Goal: Transaction & Acquisition: Purchase product/service

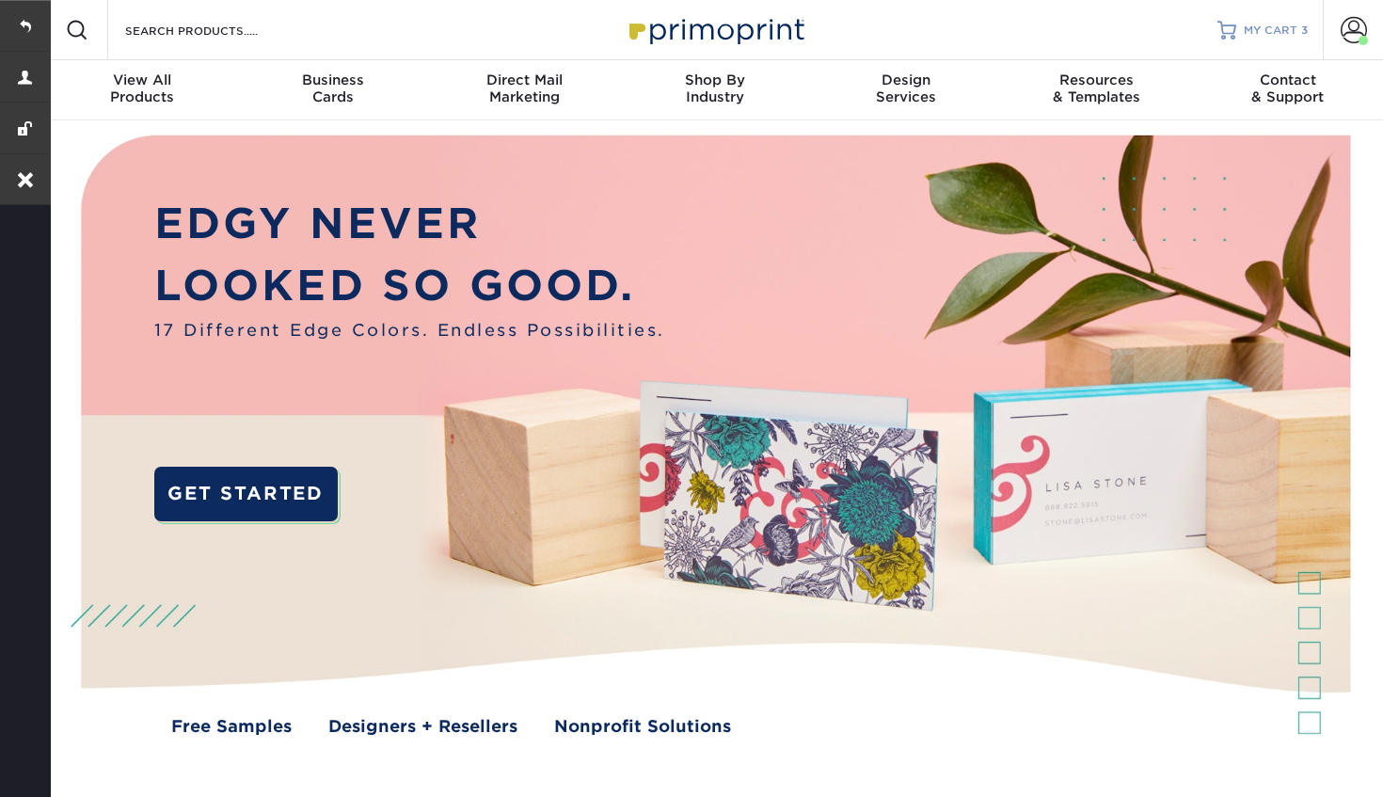
click at [1275, 26] on span "MY CART" at bounding box center [1270, 31] width 54 height 16
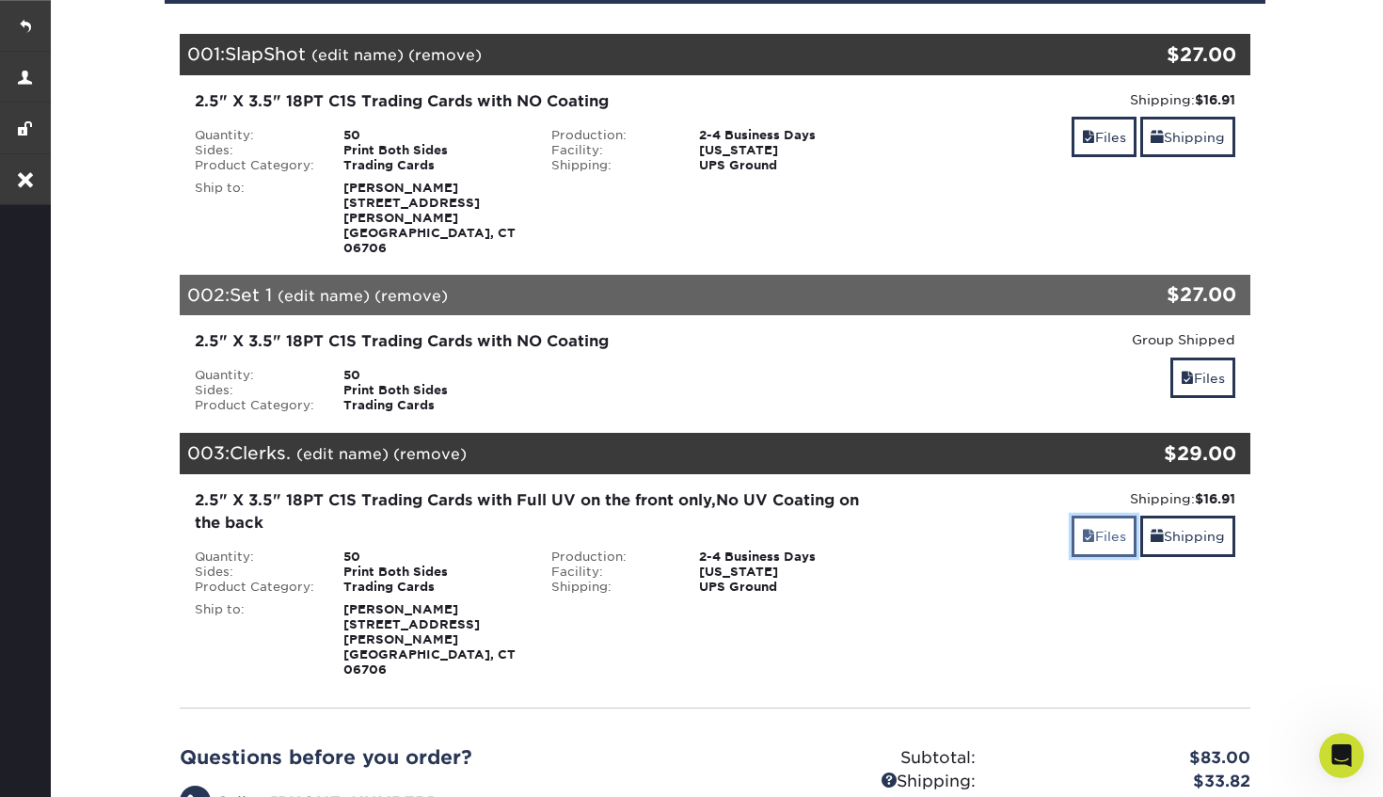
click at [1085, 515] on link "Files" at bounding box center [1103, 535] width 65 height 40
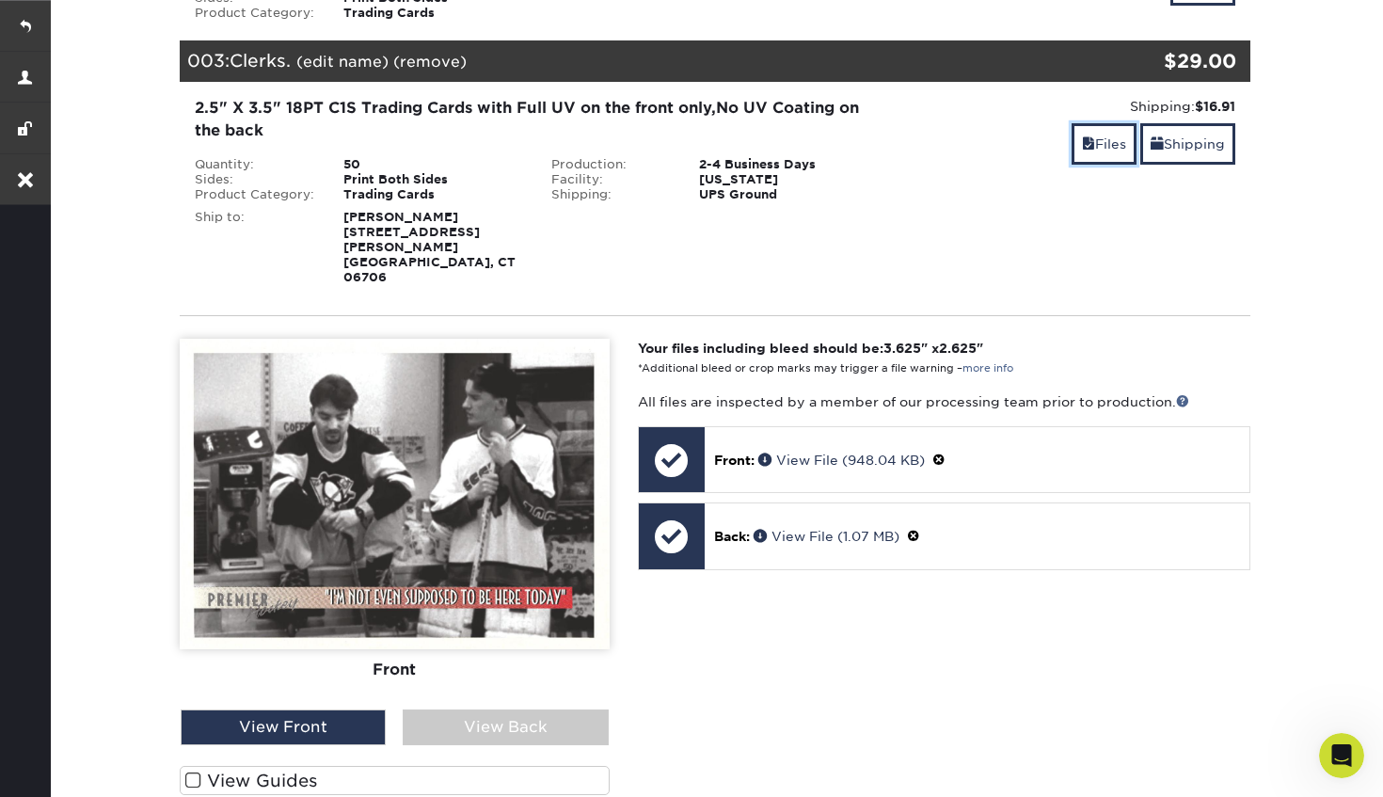
scroll to position [645, 0]
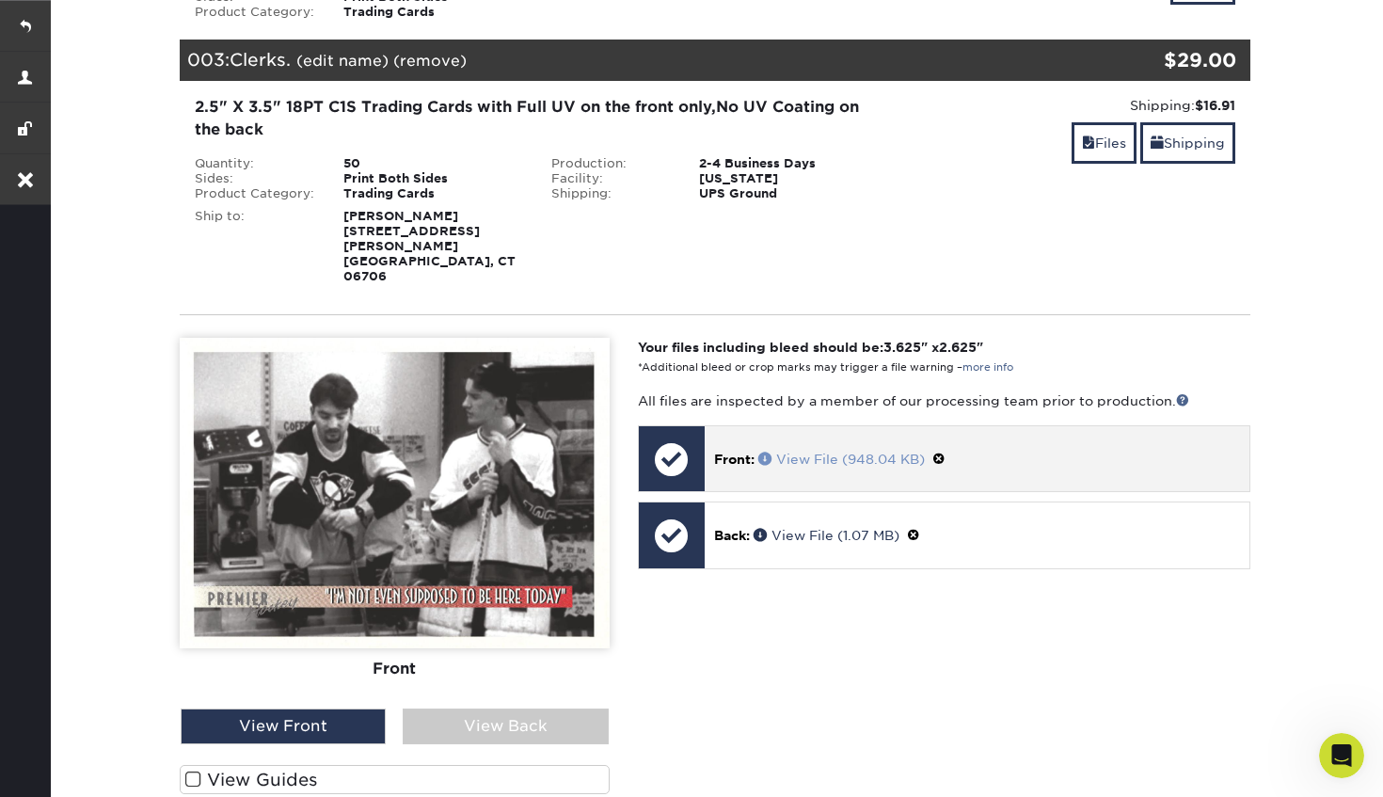
click at [814, 451] on link "View File (948.04 KB)" at bounding box center [841, 458] width 166 height 15
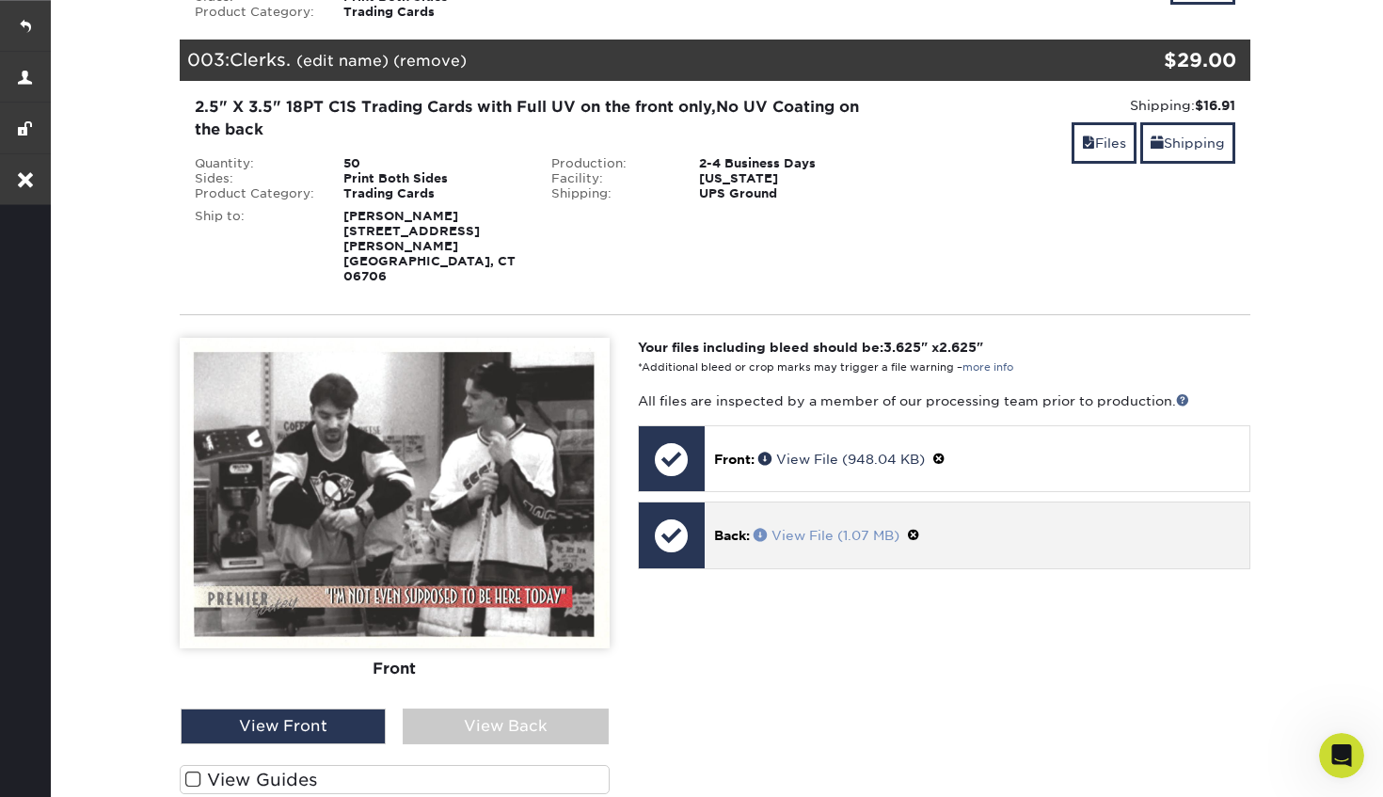
click at [817, 528] on link "View File (1.07 MB)" at bounding box center [826, 535] width 146 height 15
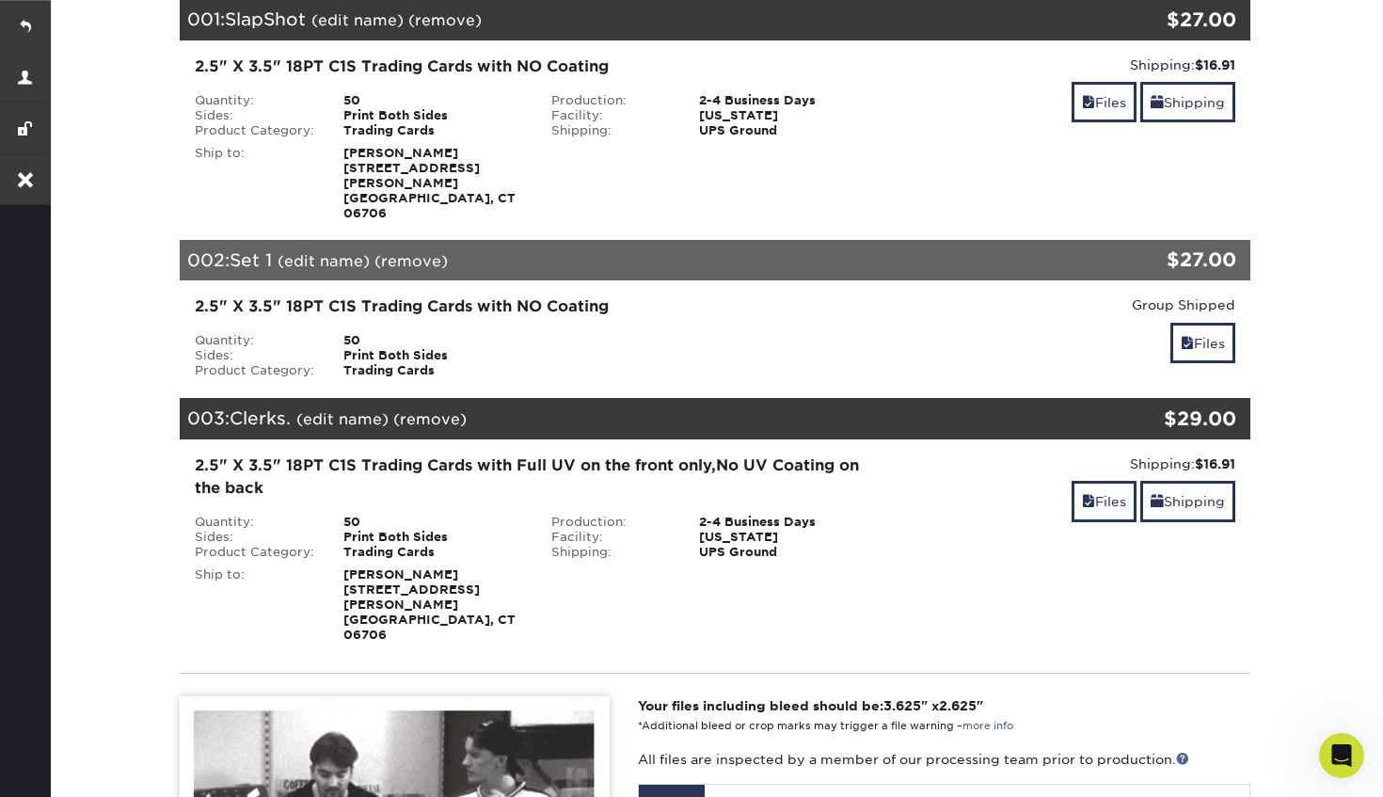
scroll to position [52, 0]
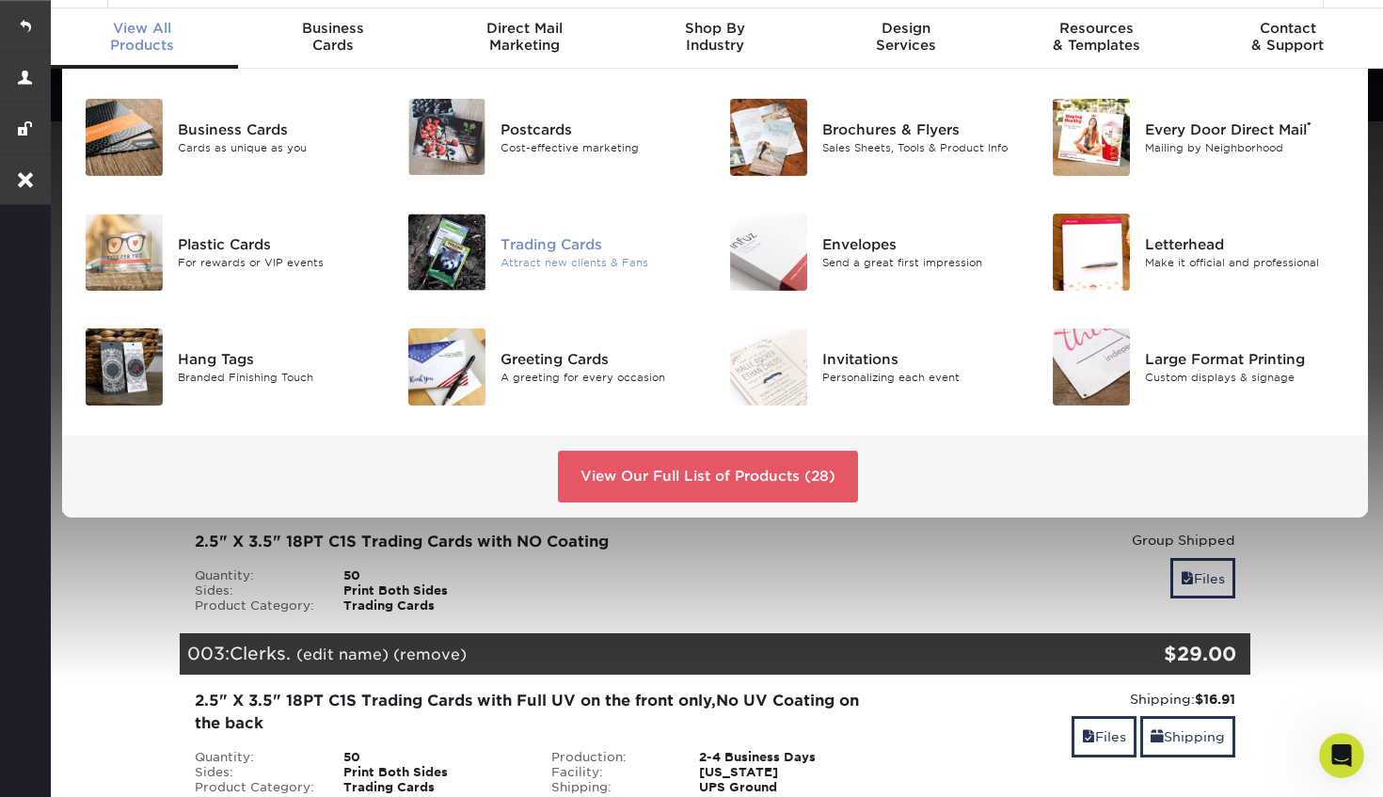
click at [546, 247] on div "Trading Cards" at bounding box center [600, 244] width 200 height 21
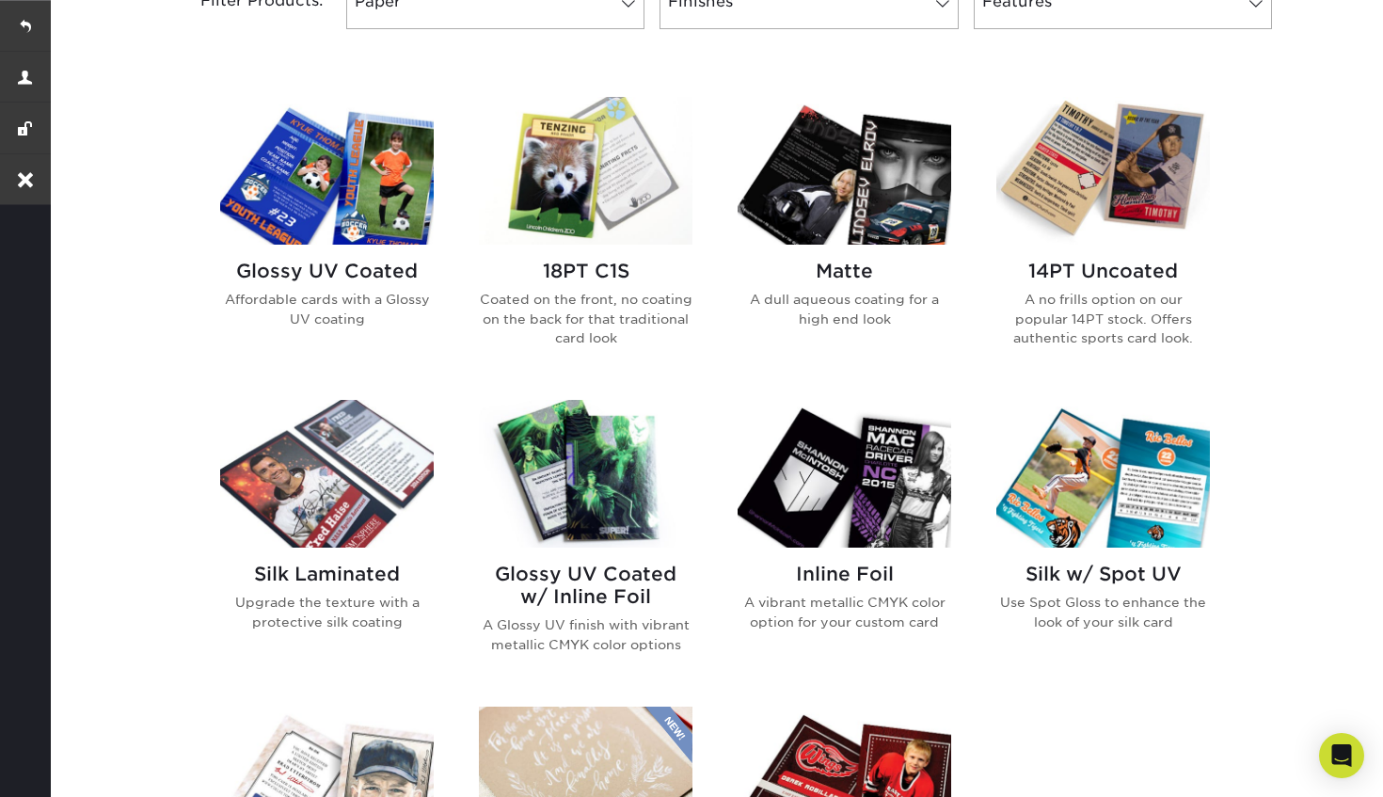
scroll to position [828, 0]
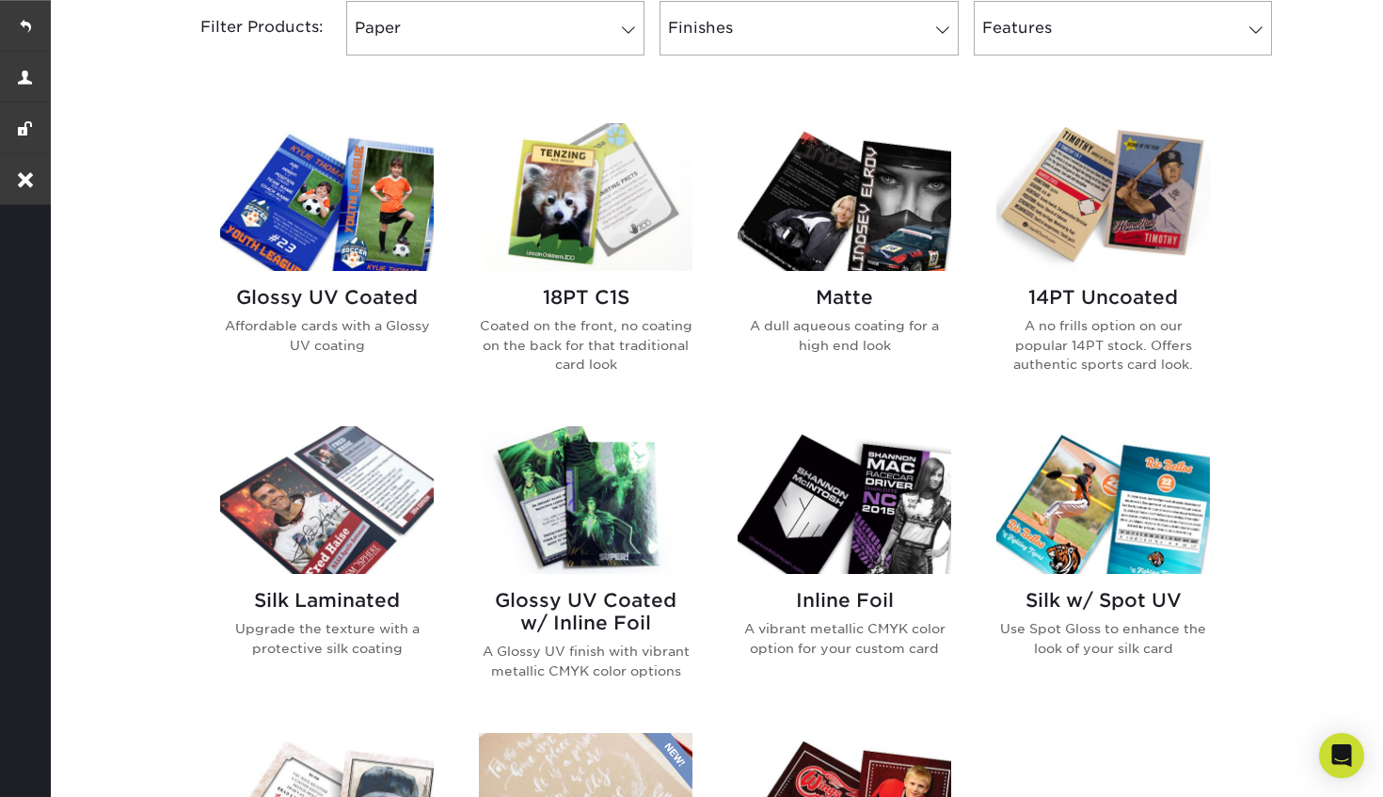
click at [580, 182] on img at bounding box center [585, 197] width 213 height 148
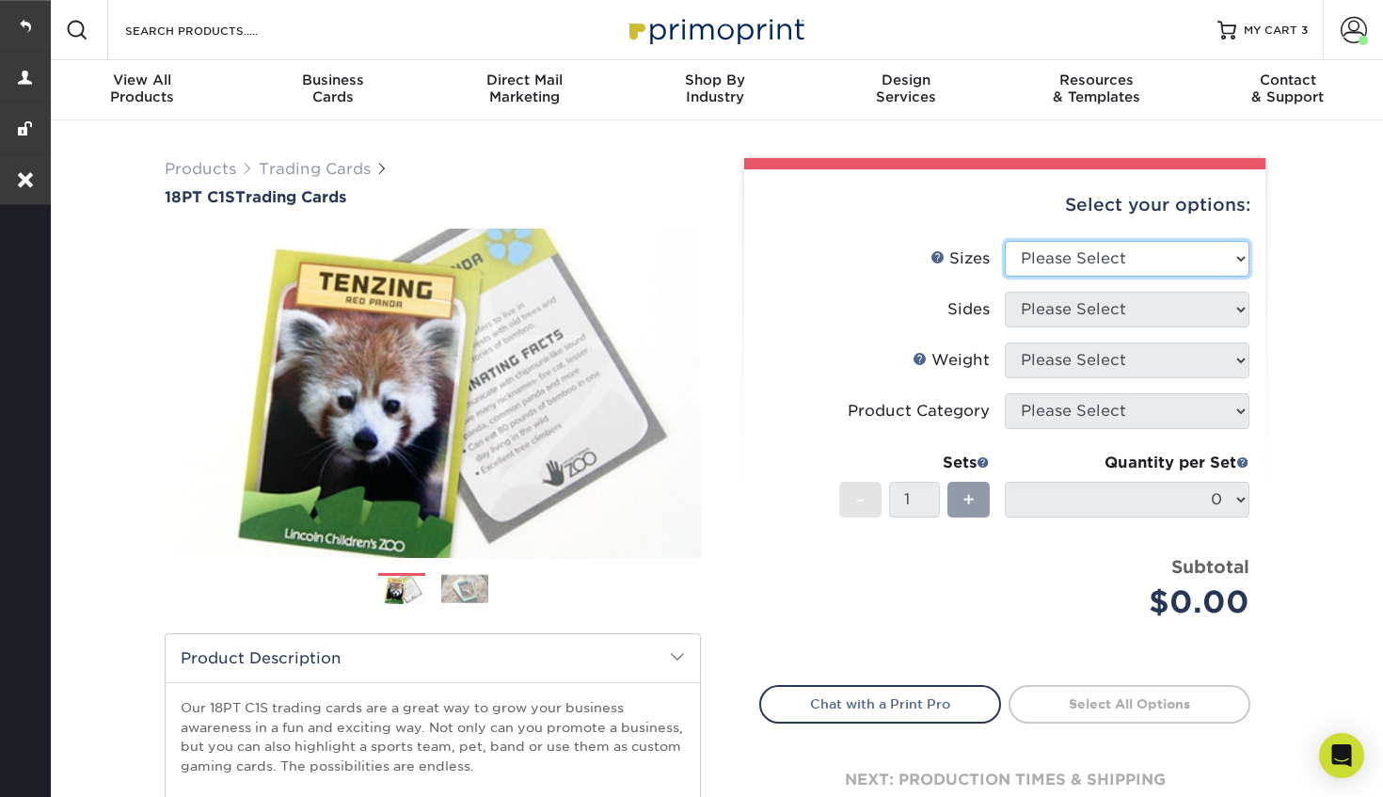
click at [1045, 261] on select "Please Select 2.5" x 3.5"" at bounding box center [1126, 259] width 245 height 36
select select "2.50x3.50"
click at [1004, 241] on select "Please Select 2.5" x 3.5"" at bounding box center [1126, 259] width 245 height 36
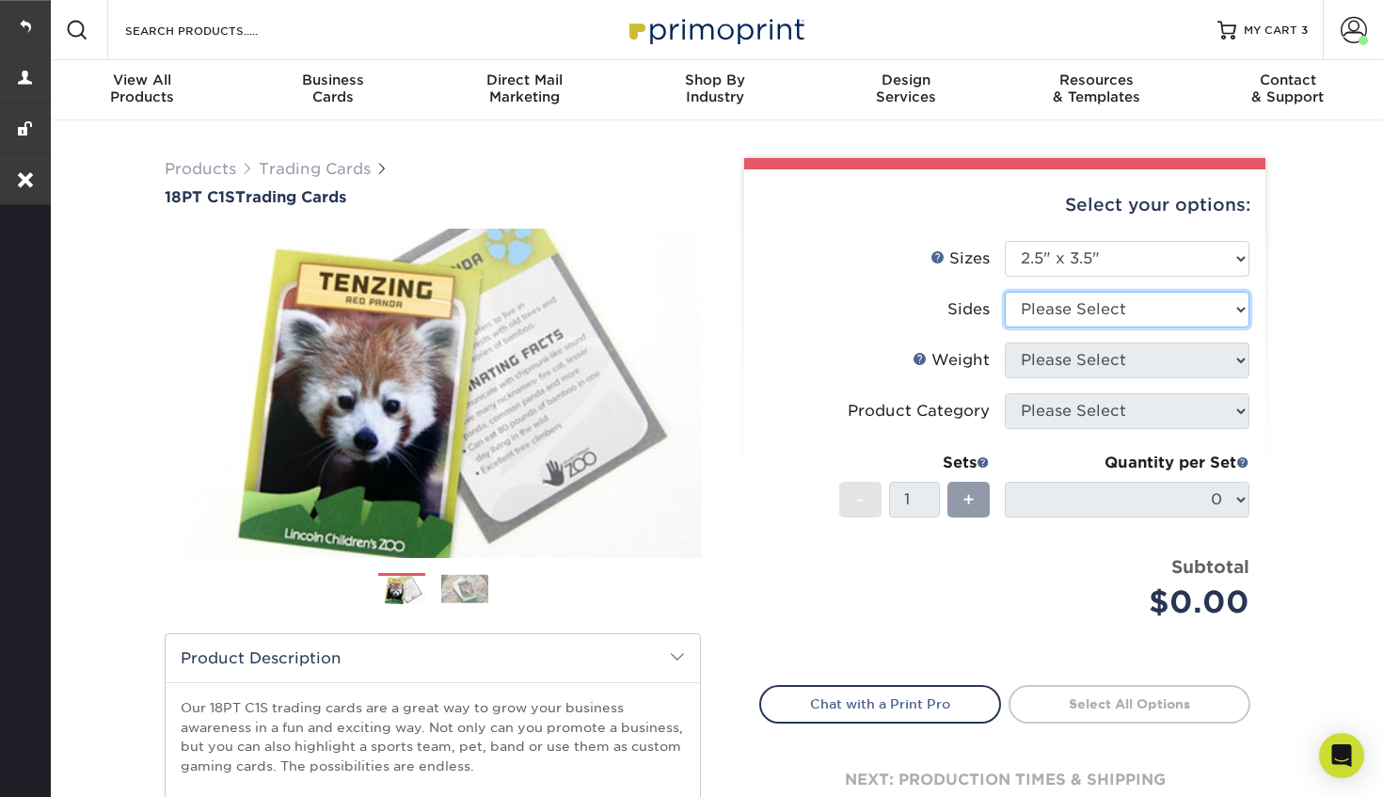
click at [1090, 312] on select "Please Select Print Both Sides Print Front Only" at bounding box center [1126, 310] width 245 height 36
select select "13abbda7-1d64-4f25-8bb2-c179b224825d"
click at [1004, 292] on select "Please Select Print Both Sides Print Front Only" at bounding box center [1126, 310] width 245 height 36
click at [1116, 372] on select "Please Select 18PT C1S" at bounding box center [1126, 360] width 245 height 36
select select "18PTC1S"
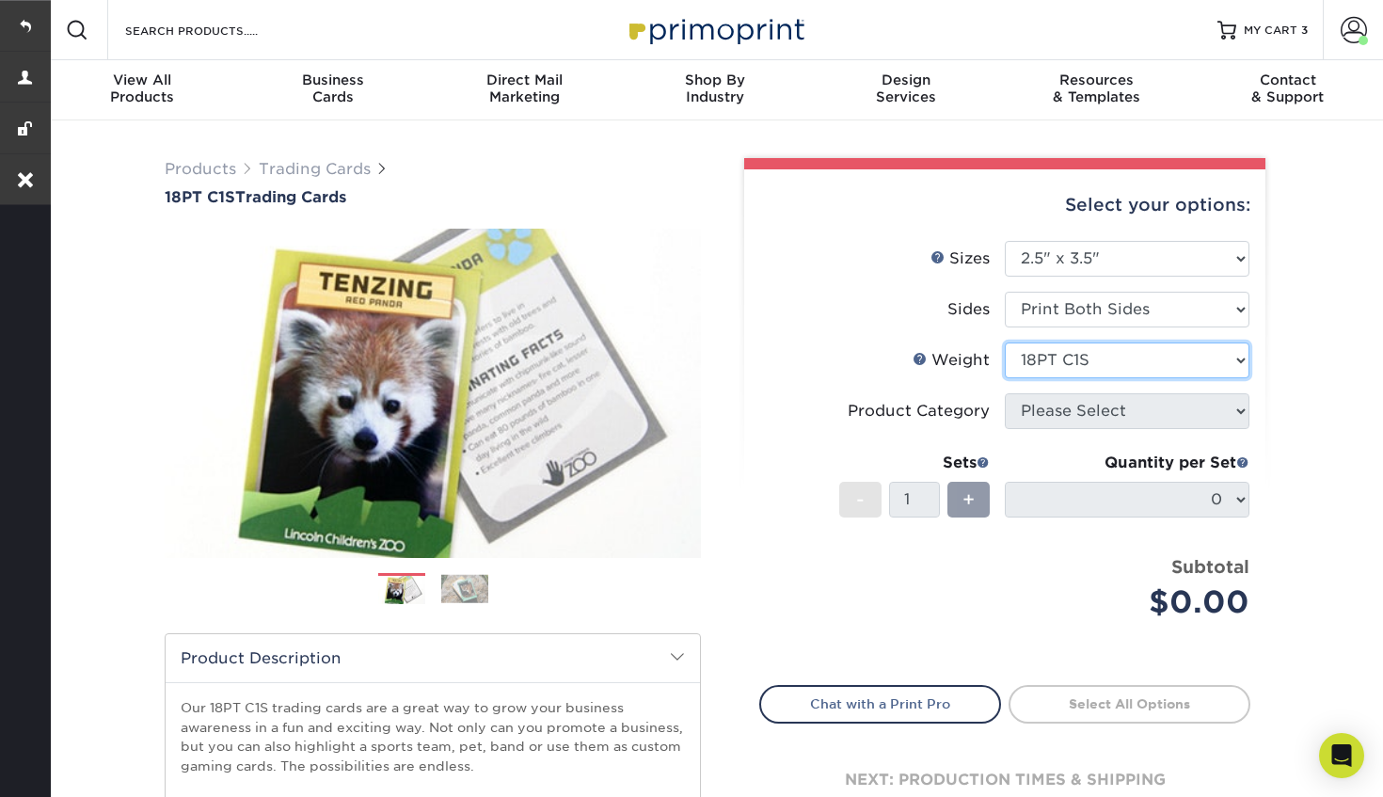
click at [1004, 342] on select "Please Select 18PT C1S" at bounding box center [1126, 360] width 245 height 36
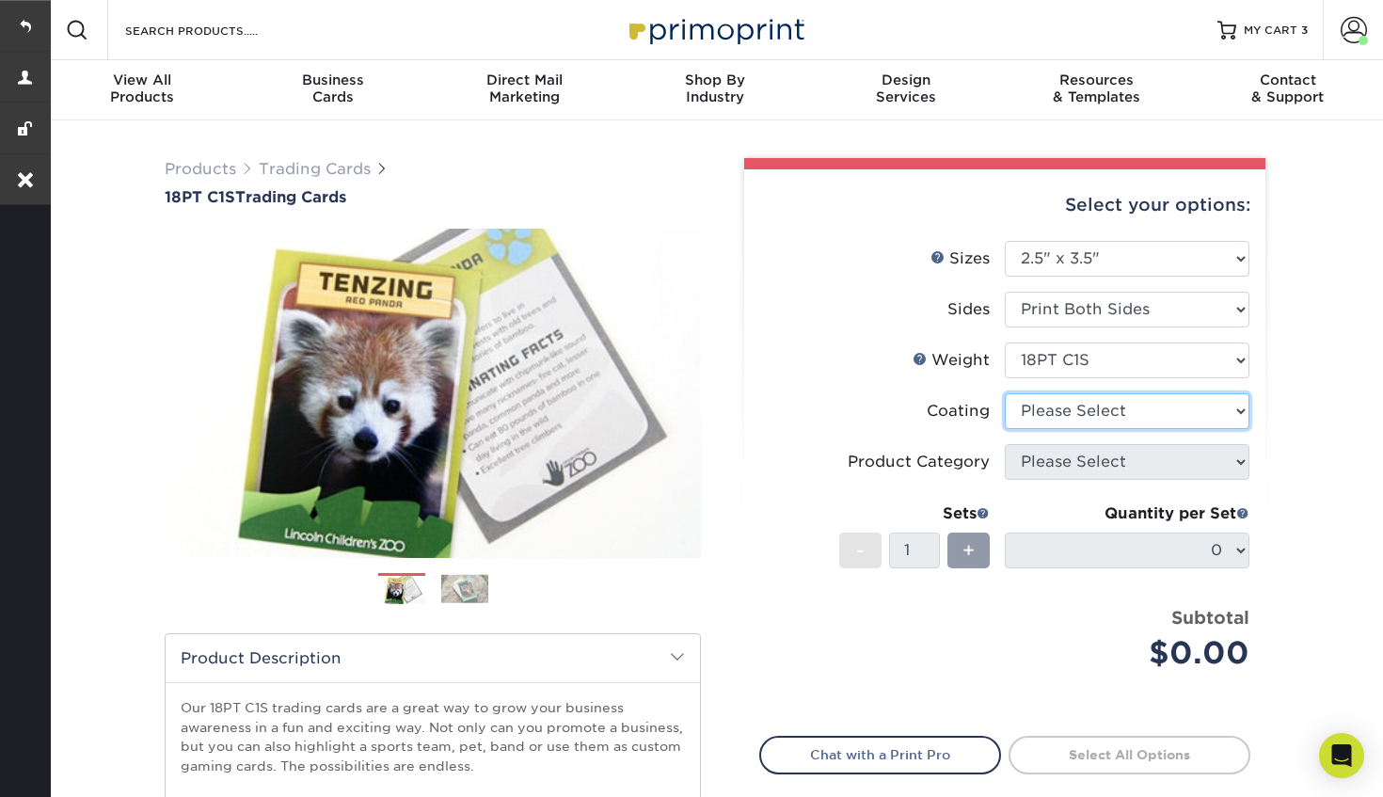
click at [1105, 406] on select at bounding box center [1126, 411] width 245 height 36
select select "3e7618de-abca-4bda-9f97-8b9129e913d8"
click at [1004, 393] on select at bounding box center [1126, 411] width 245 height 36
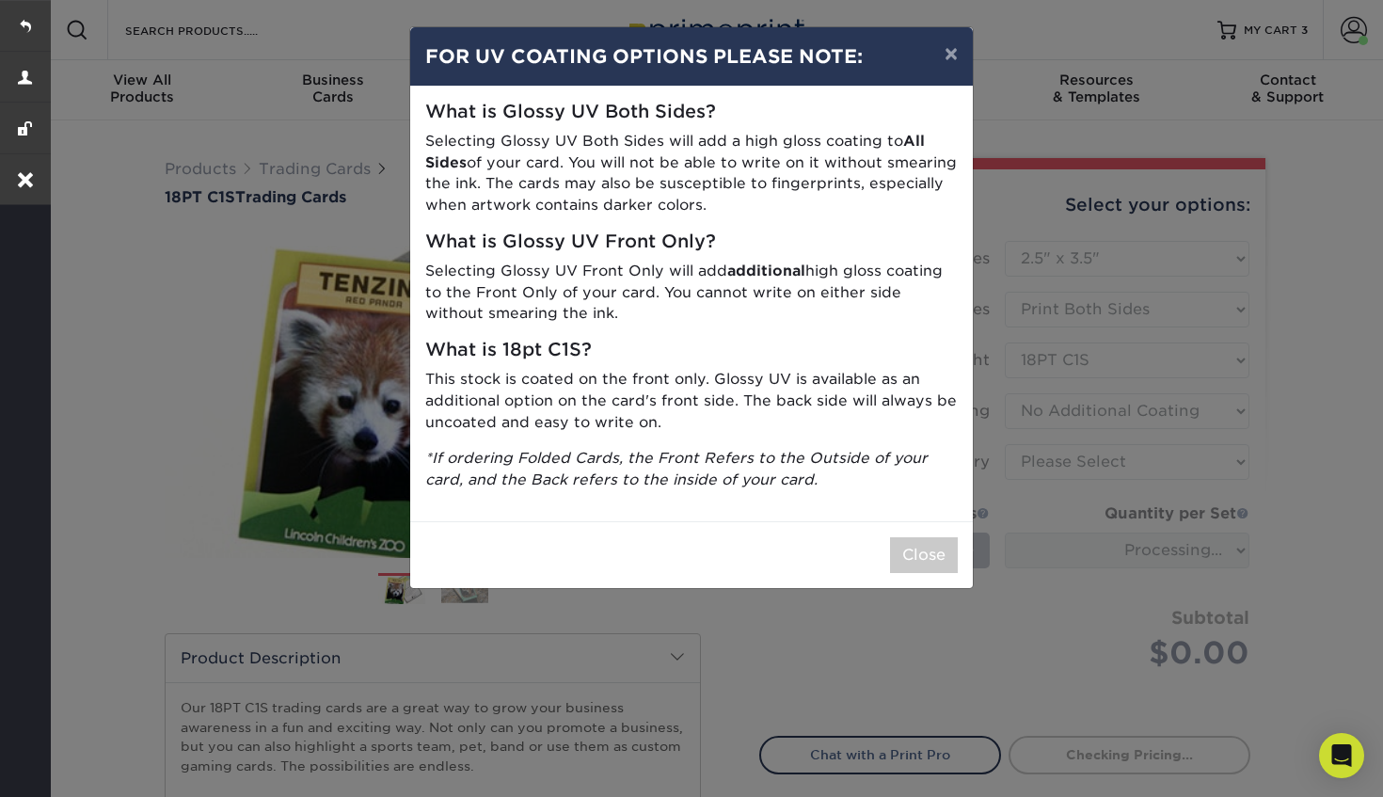
click at [908, 574] on div "Close" at bounding box center [691, 554] width 562 height 67
click at [908, 559] on button "Close" at bounding box center [924, 555] width 68 height 36
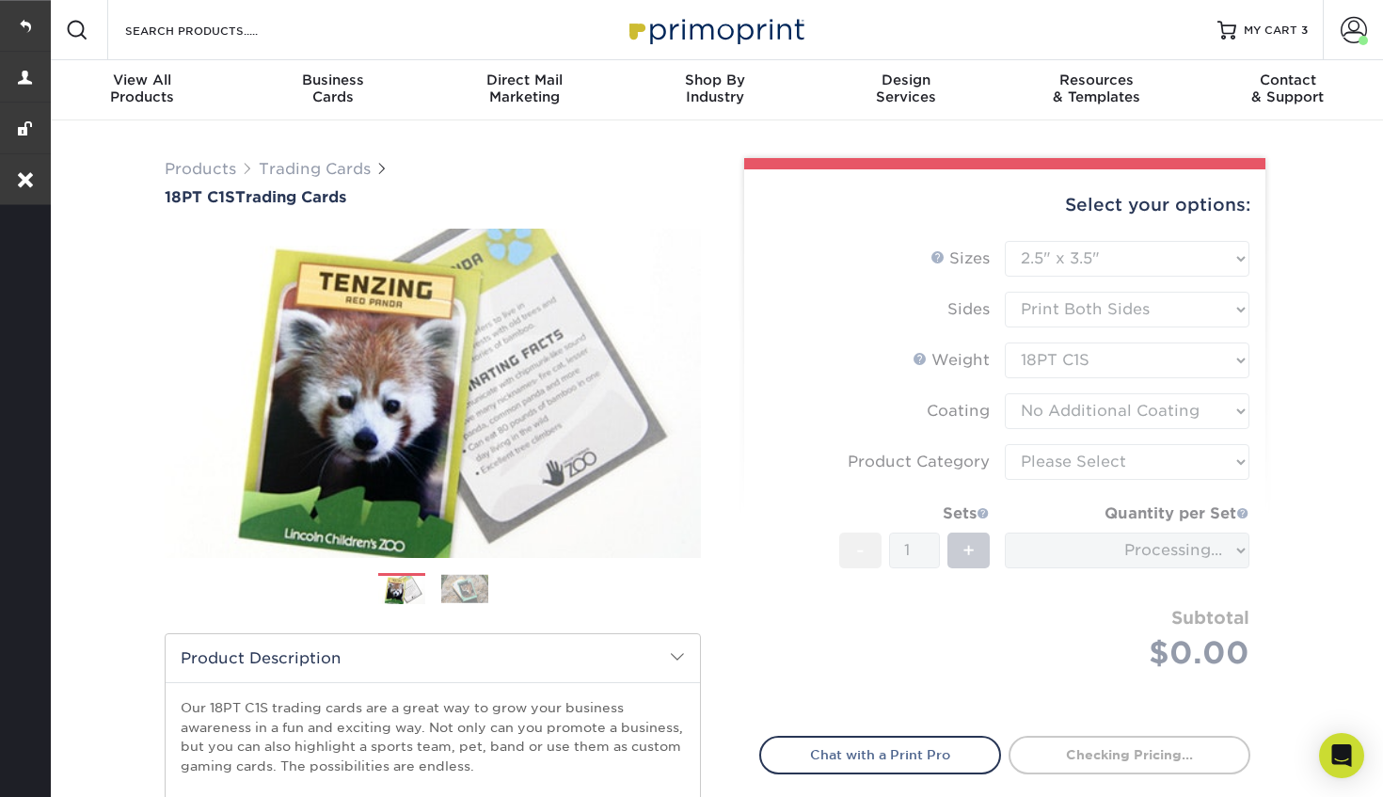
scroll to position [123, 0]
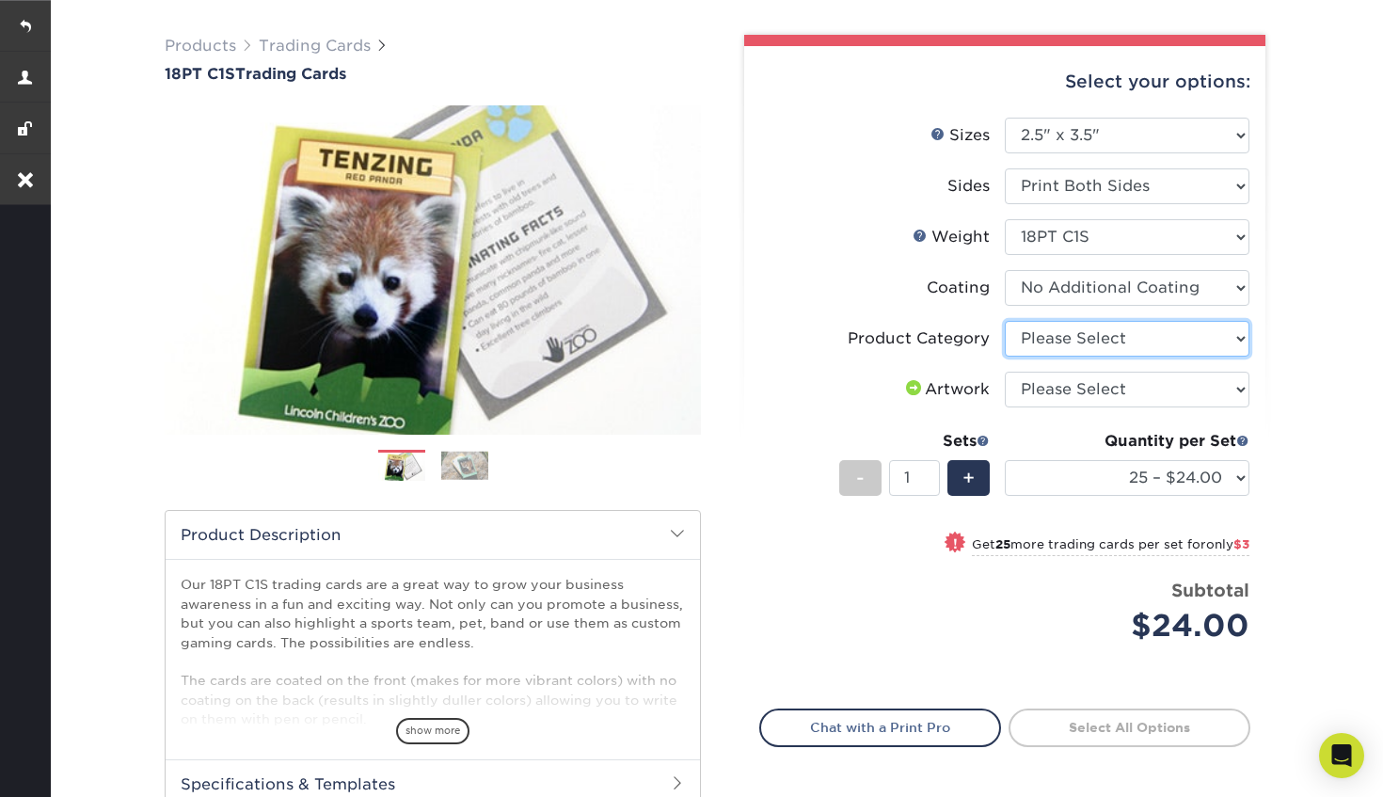
click at [1135, 340] on select "Please Select Trading Cards" at bounding box center [1126, 339] width 245 height 36
select select "c2f9bce9-36c2-409d-b101-c29d9d031e18"
click at [1004, 321] on select "Please Select Trading Cards" at bounding box center [1126, 339] width 245 height 36
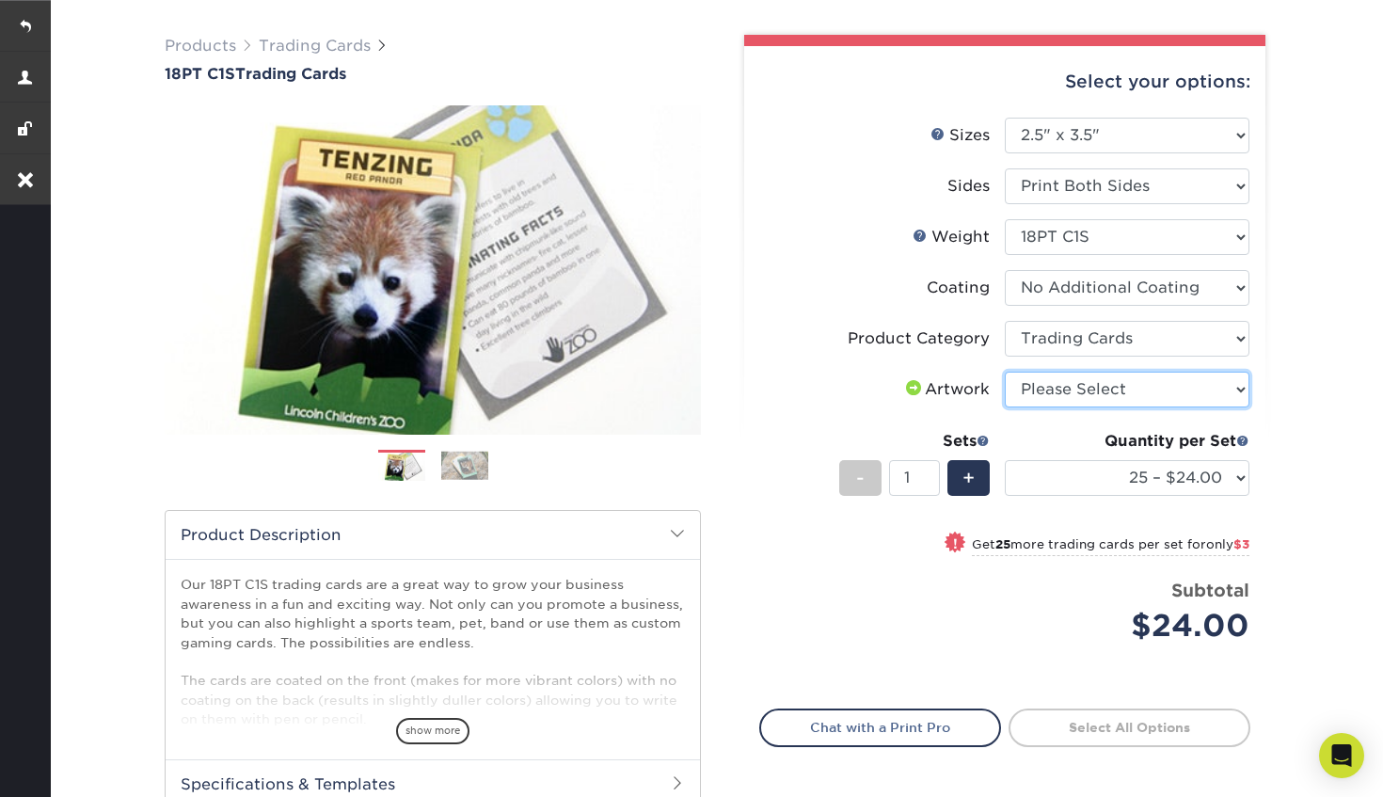
click at [1115, 396] on select "Please Select I will upload files I need a design - $100" at bounding box center [1126, 390] width 245 height 36
select select "upload"
click at [1004, 372] on select "Please Select I will upload files I need a design - $100" at bounding box center [1126, 390] width 245 height 36
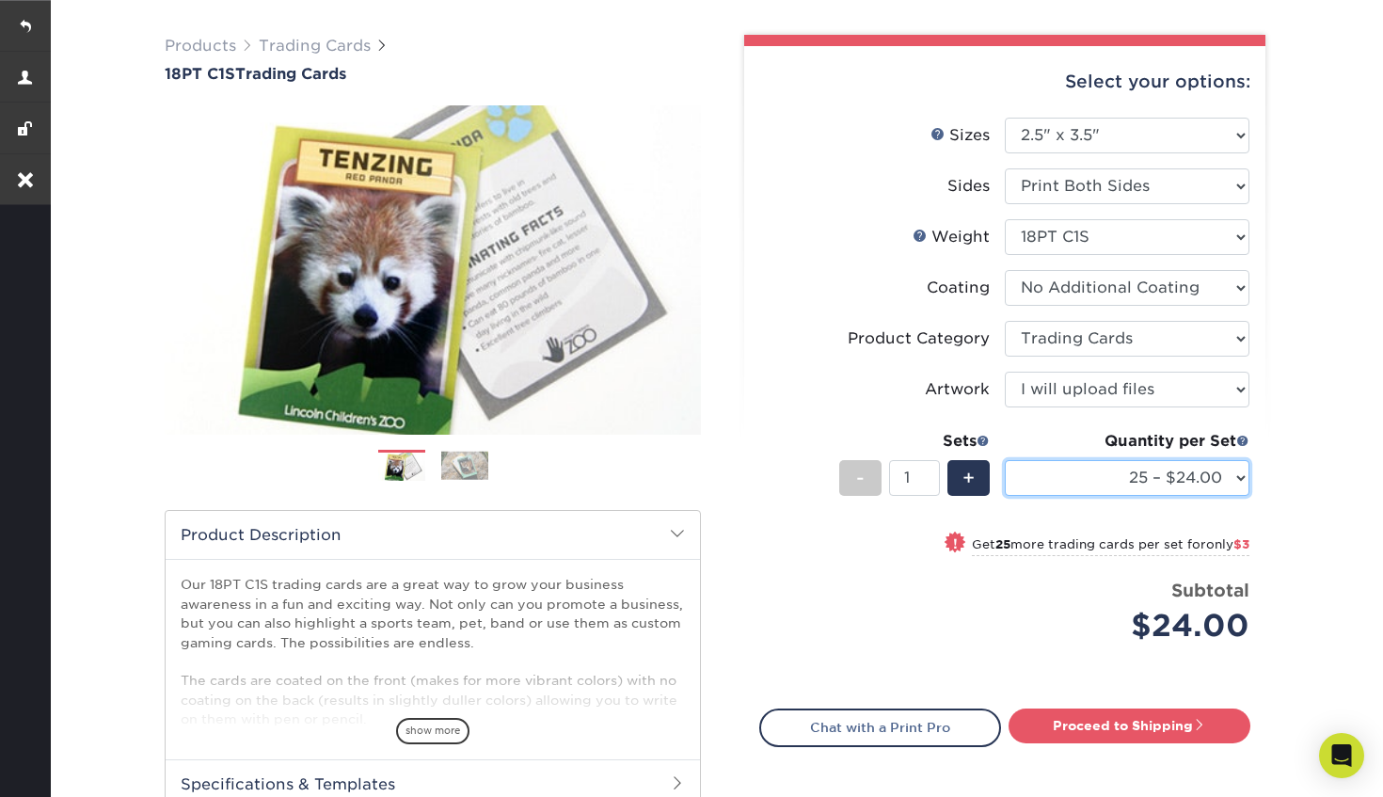
click at [1122, 468] on select "25 – $24.00 50 – $27.00 75 – $35.00 100 – $39.00 250 – $45.00 500 – $55.00 1000…" at bounding box center [1126, 478] width 245 height 36
select select "50 – $27.00"
click at [1004, 460] on select "25 – $24.00 50 – $27.00 75 – $35.00 100 – $39.00 250 – $45.00 500 – $55.00 1000…" at bounding box center [1126, 478] width 245 height 36
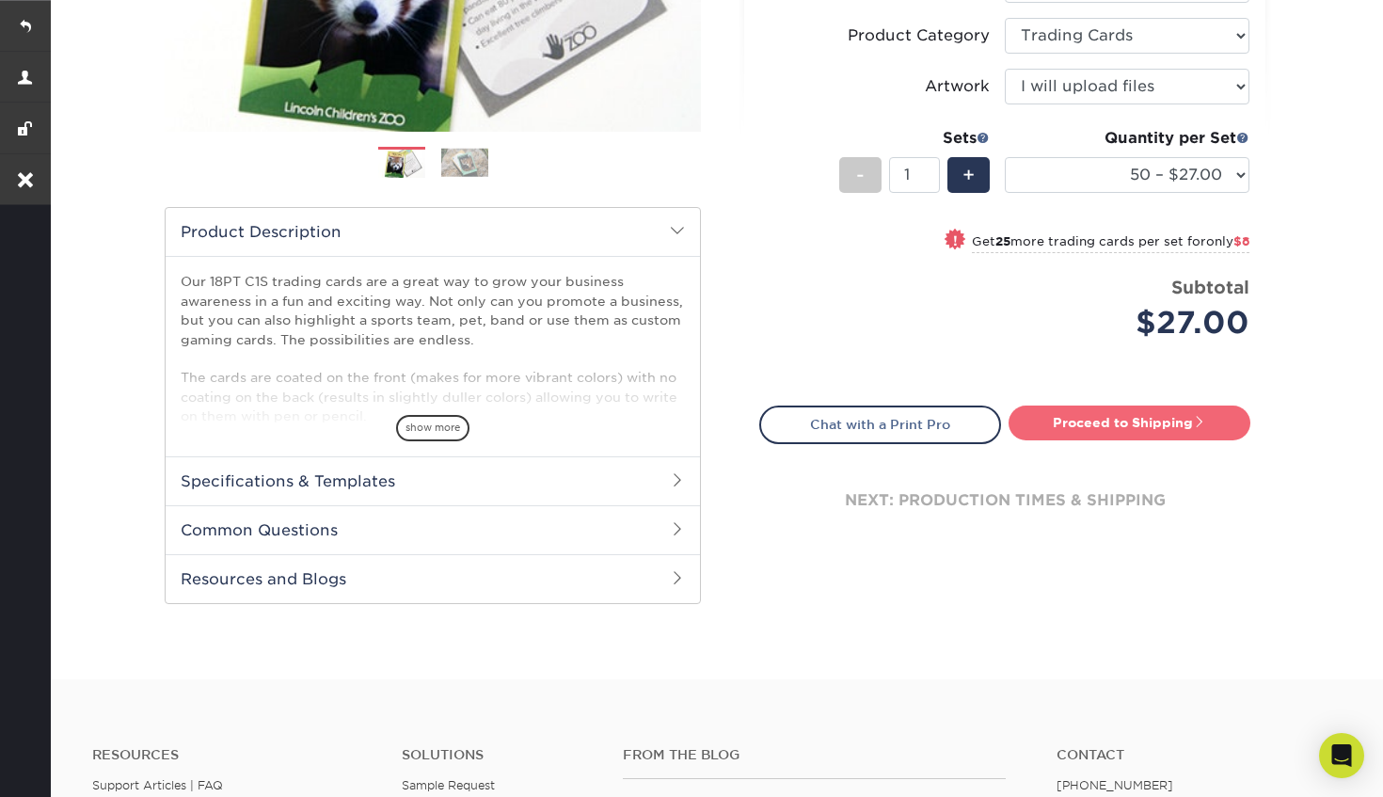
click at [1135, 420] on link "Proceed to Shipping" at bounding box center [1129, 422] width 242 height 34
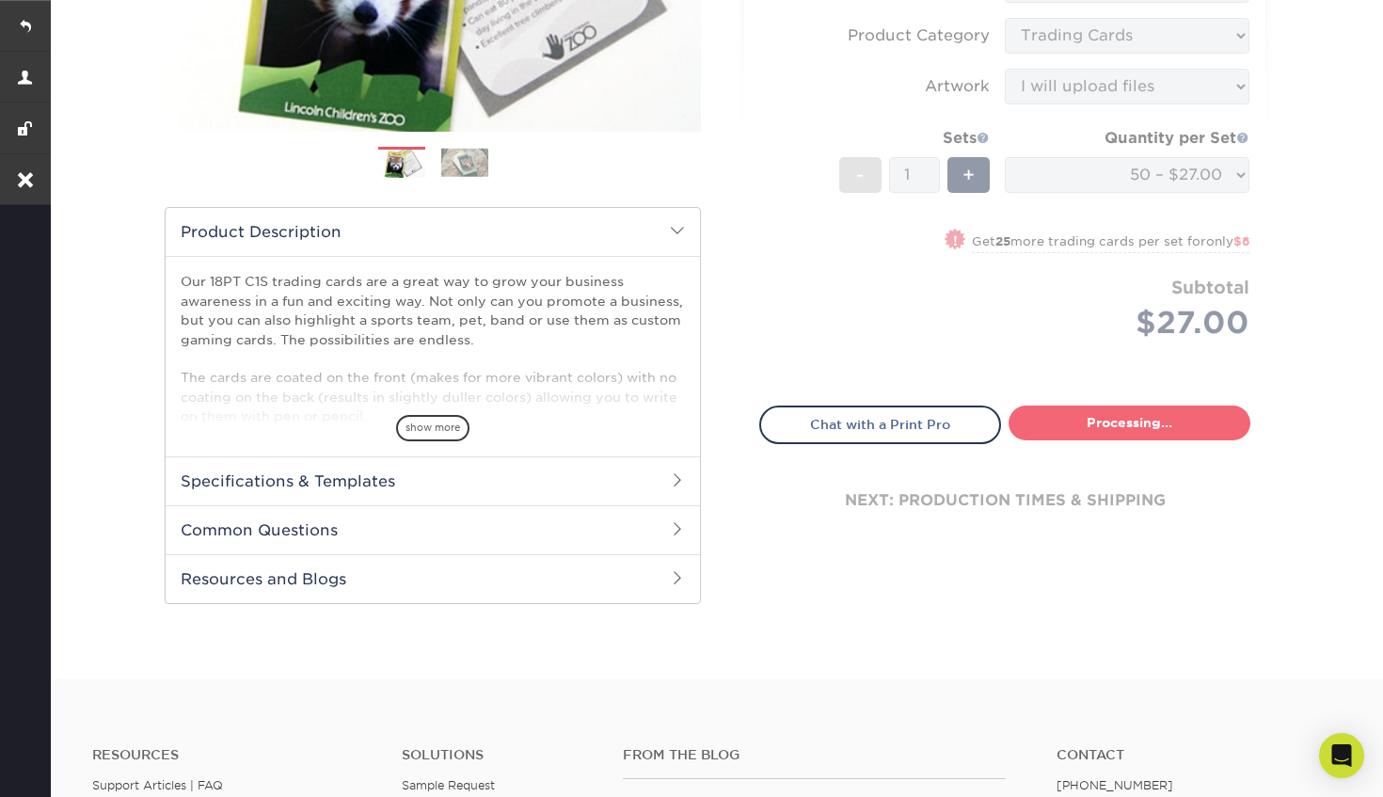
type input "Set 1"
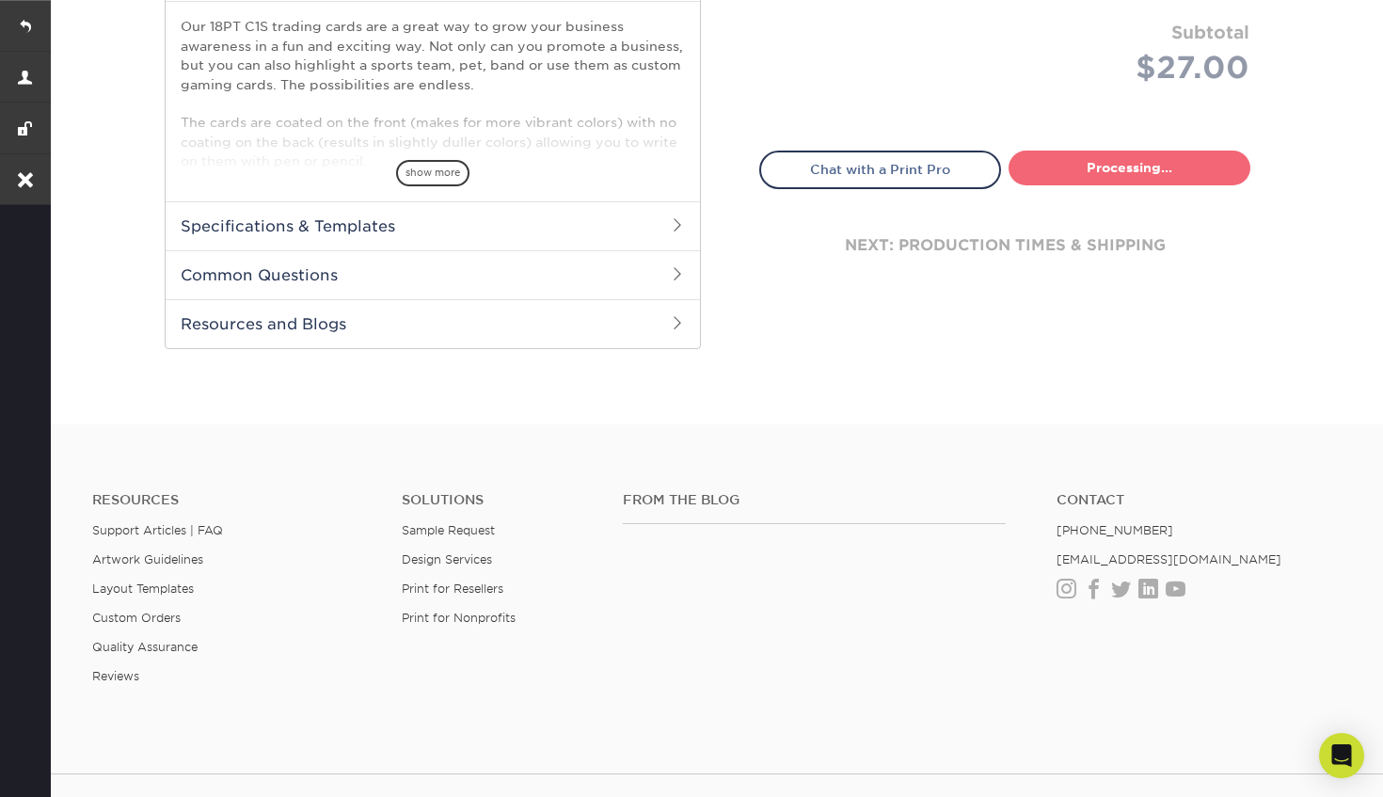
select select "50ca3b38-519f-4a13-b49e-ce381fc4938e"
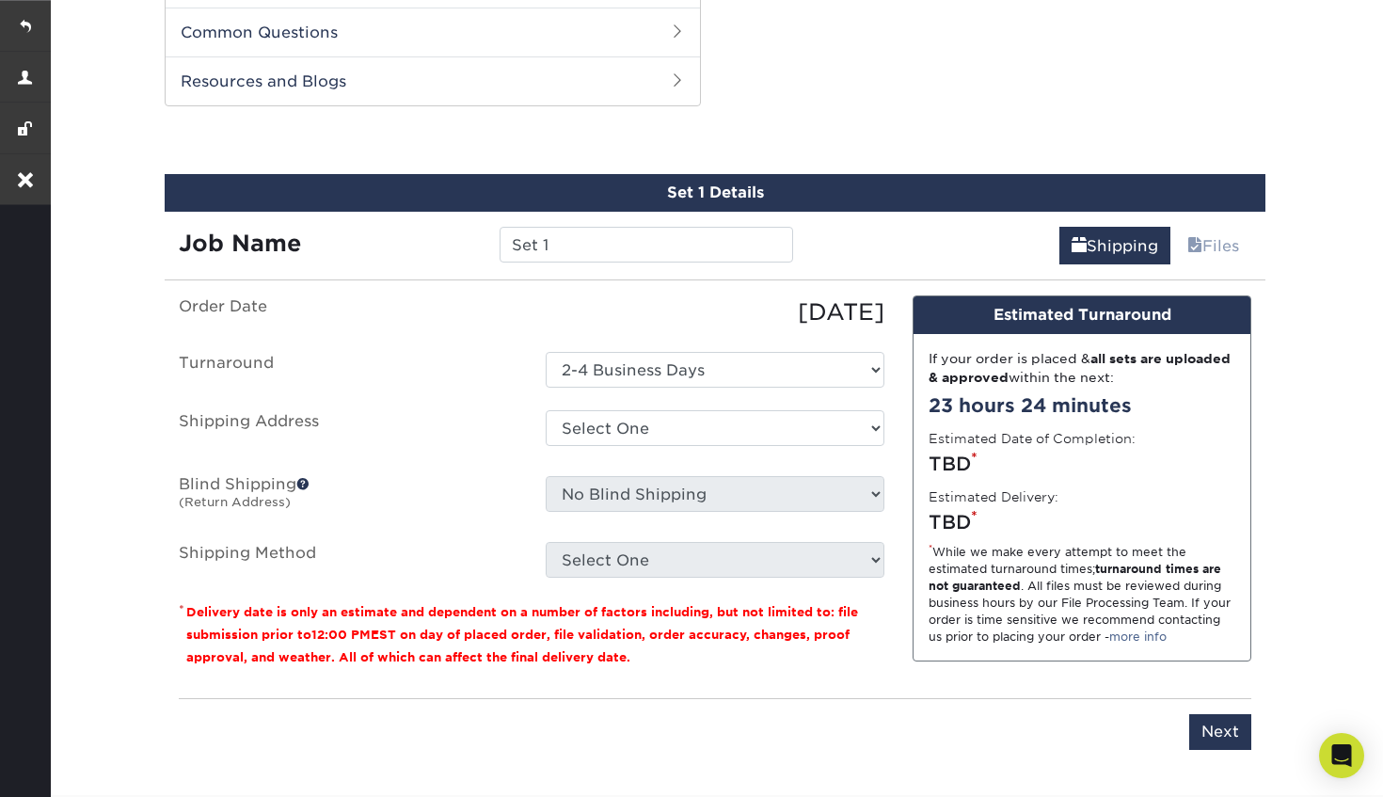
scroll to position [937, 0]
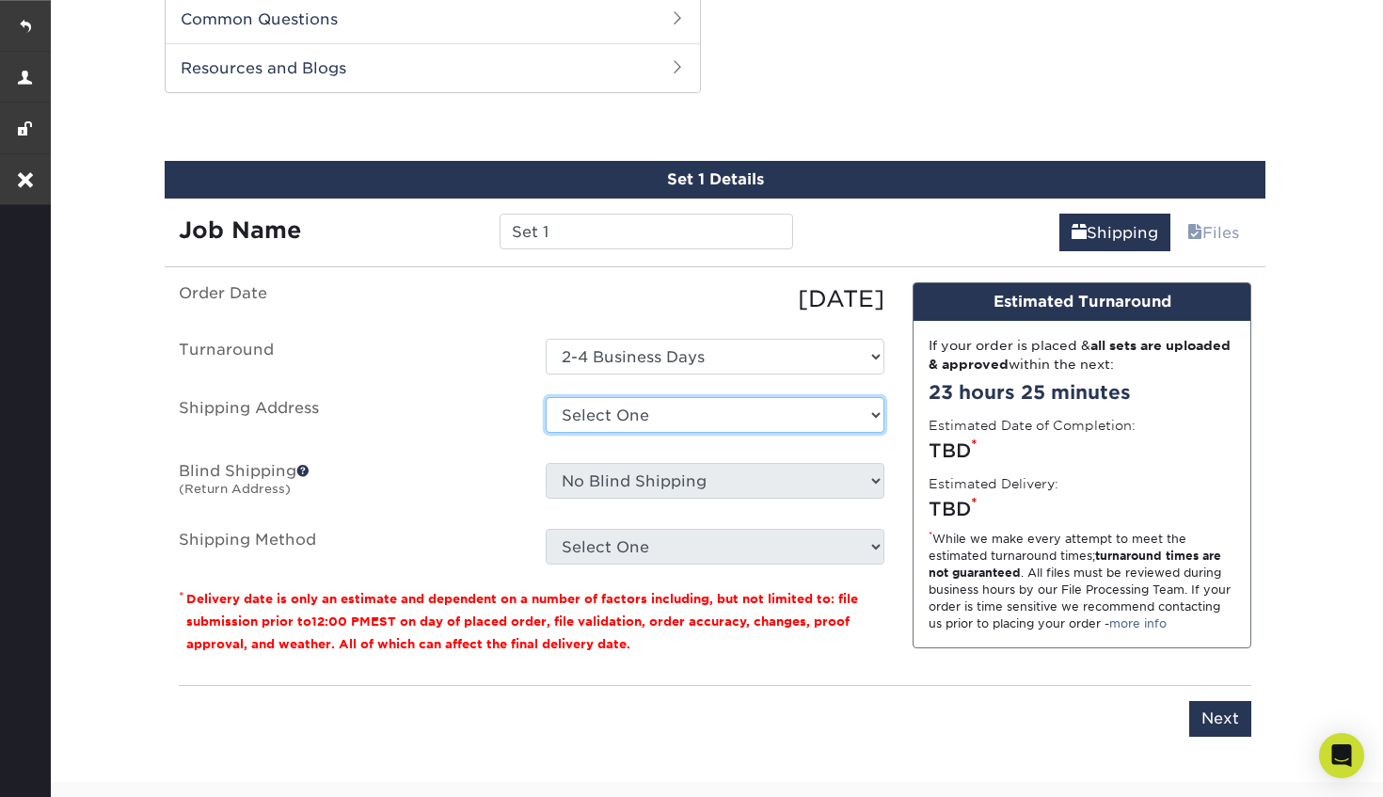
click at [702, 417] on select "Select One Ant + Add New Address" at bounding box center [715, 415] width 339 height 36
select select "274987"
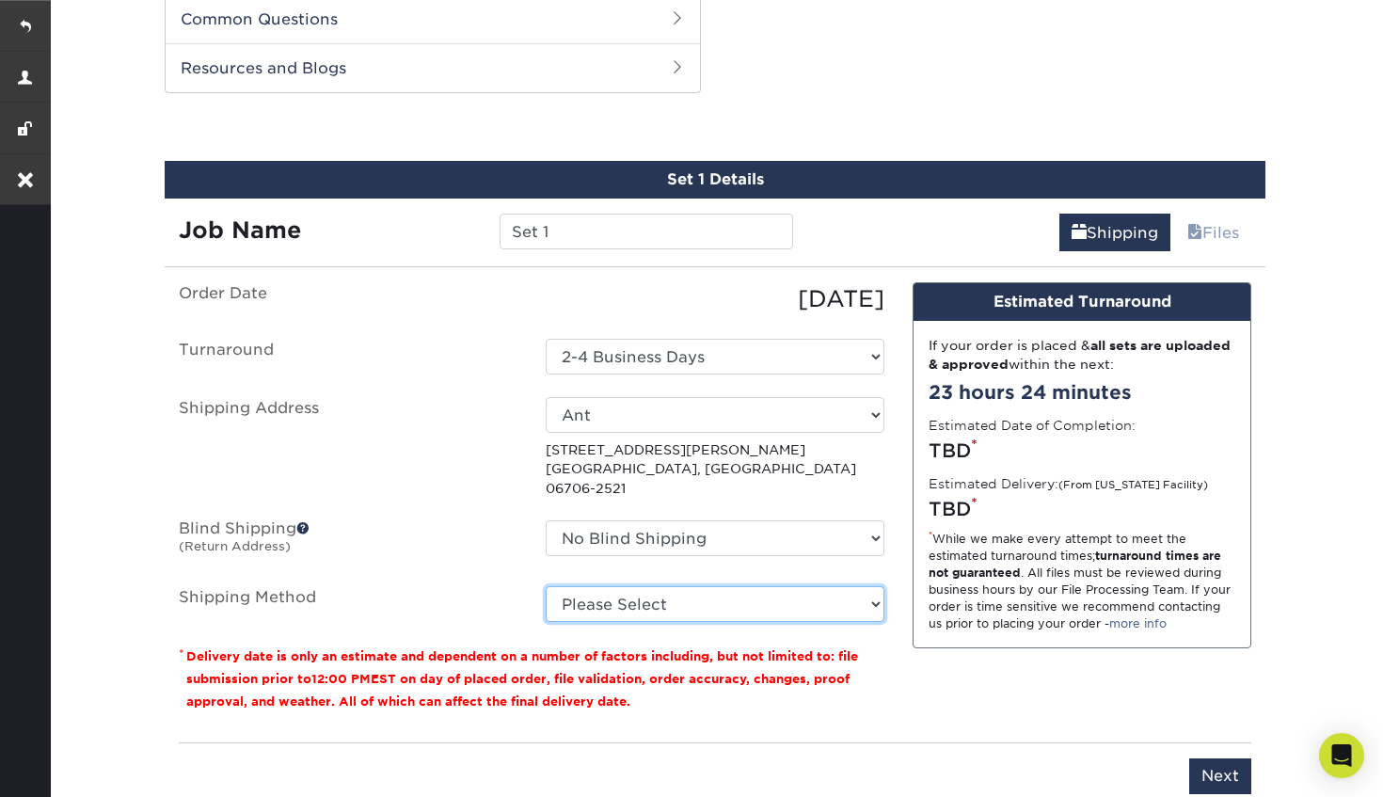
click at [625, 586] on select "Please Select 3 Day Shipping Service (+$16.68) Ground Shipping (+$16.91) 2 Day …" at bounding box center [715, 604] width 339 height 36
click at [546, 586] on select "Please Select 3 Day Shipping Service (+$16.68) Ground Shipping (+$16.91) 2 Day …" at bounding box center [715, 604] width 339 height 36
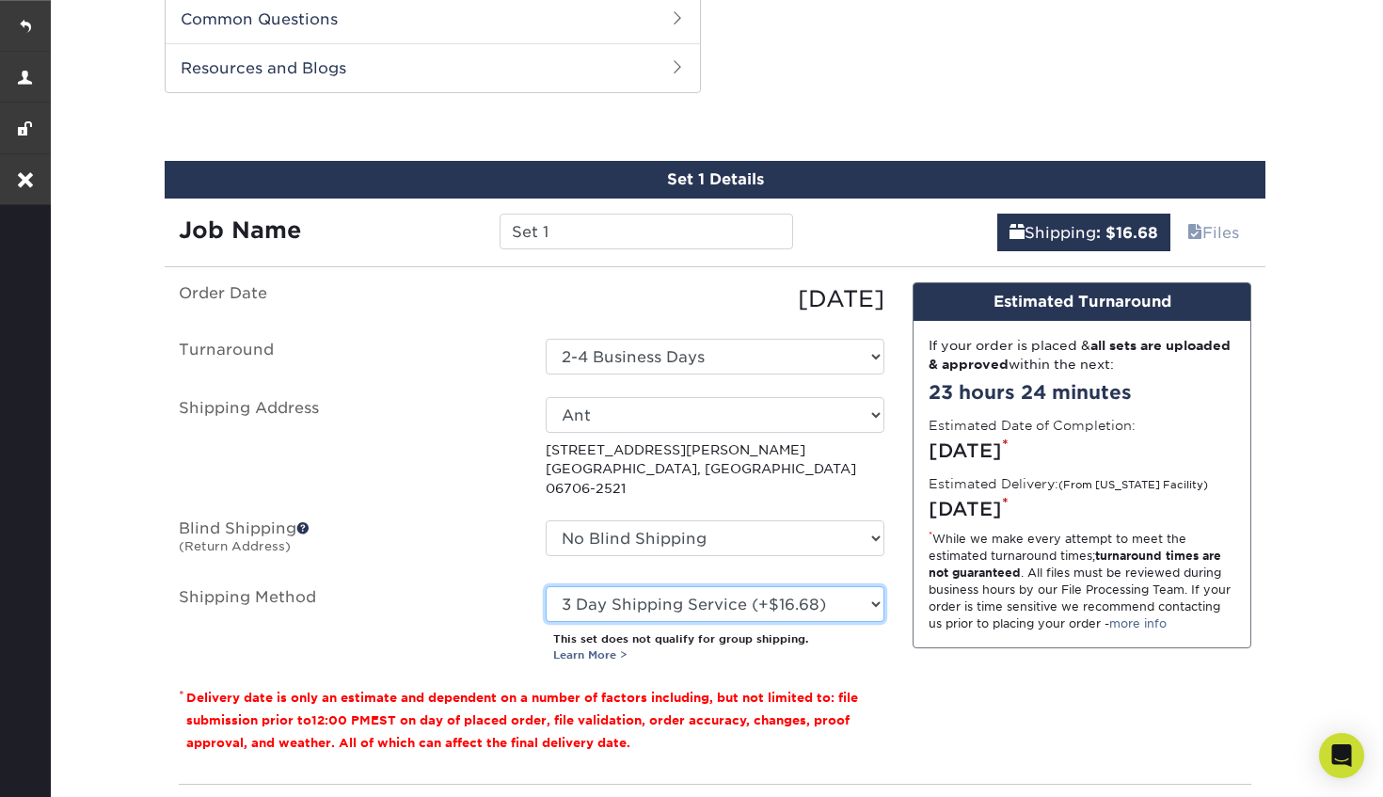
click at [784, 592] on select "Please Select 3 Day Shipping Service (+$16.68) Ground Shipping (+$16.91) 2 Day …" at bounding box center [715, 604] width 339 height 36
select select "03"
click at [546, 586] on select "Please Select 3 Day Shipping Service (+$16.68) Ground Shipping (+$16.91) 2 Day …" at bounding box center [715, 604] width 339 height 36
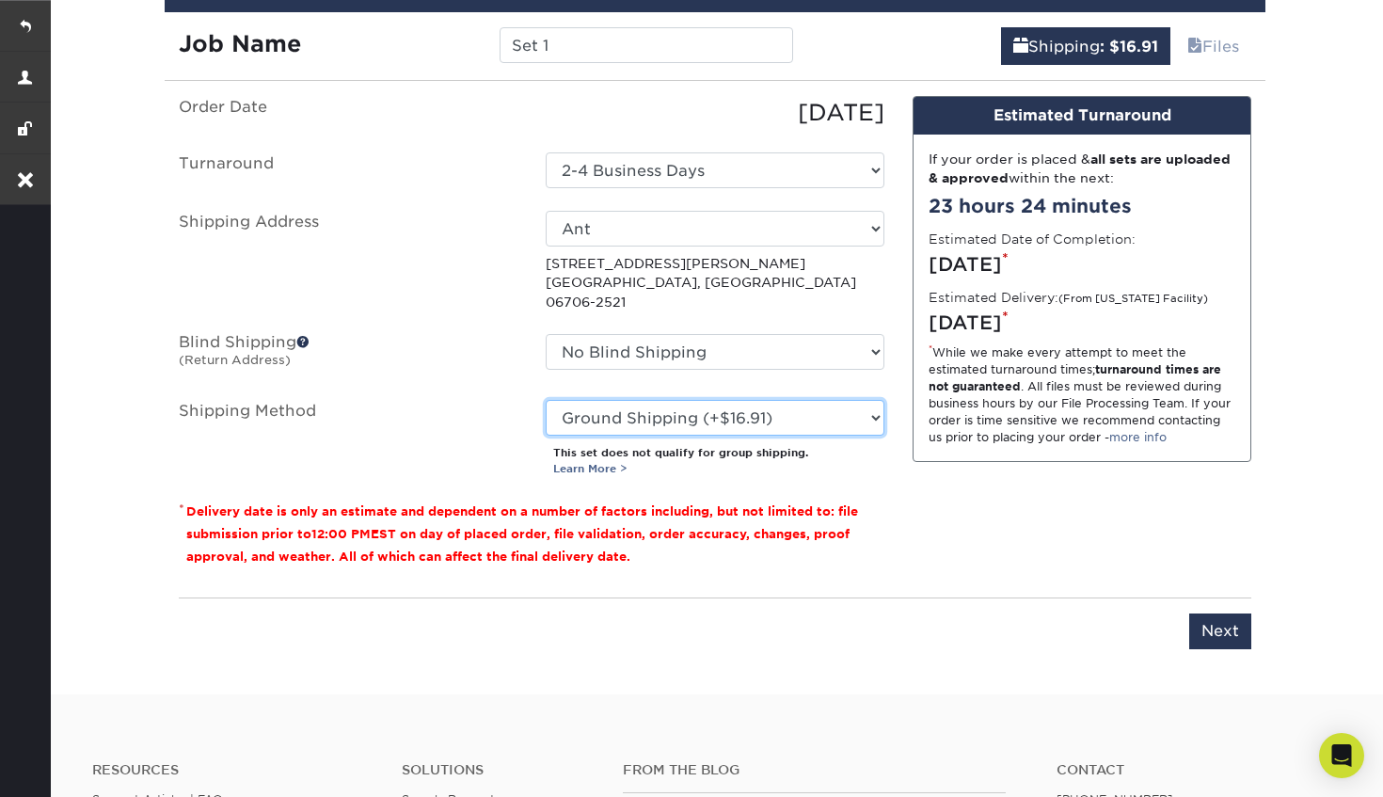
scroll to position [1124, 0]
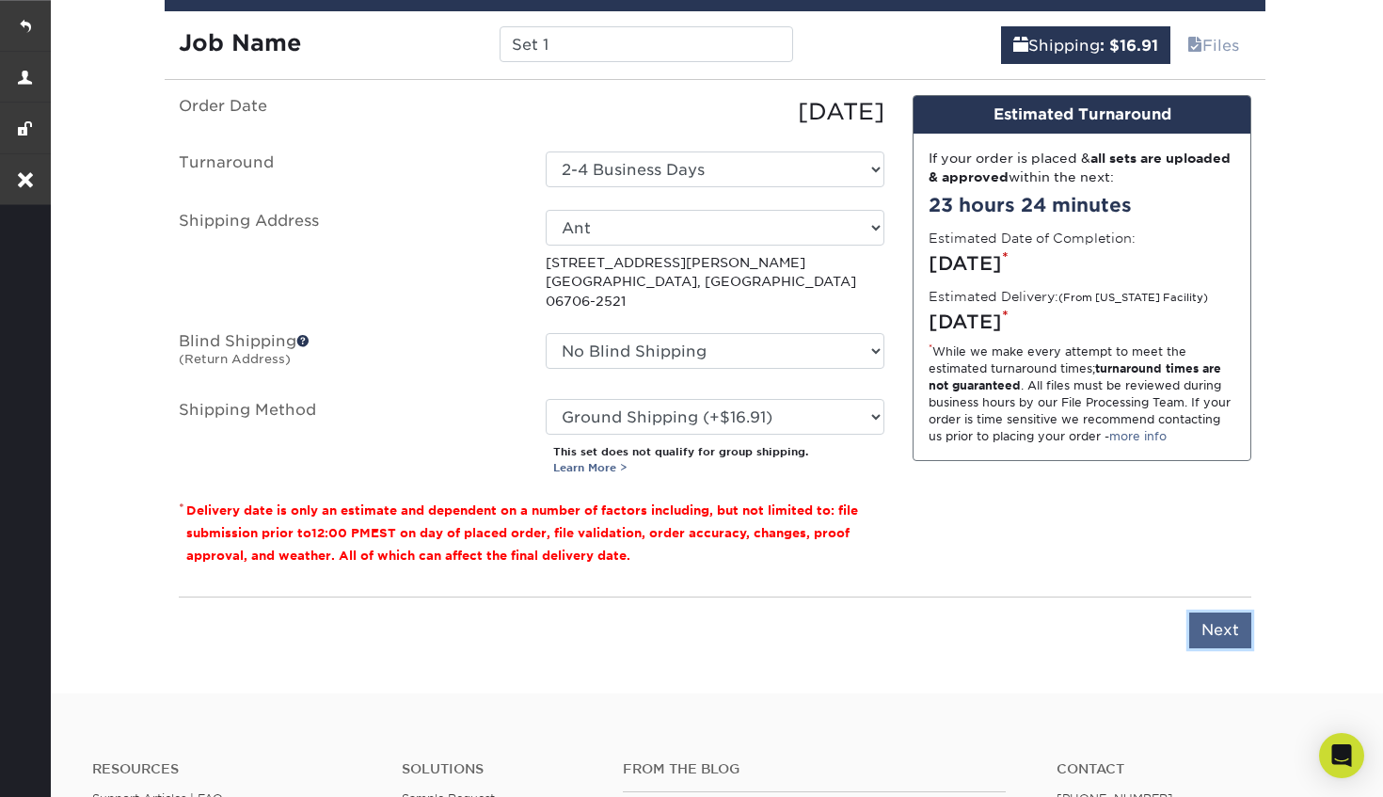
click at [1223, 612] on input "Next" at bounding box center [1220, 630] width 62 height 36
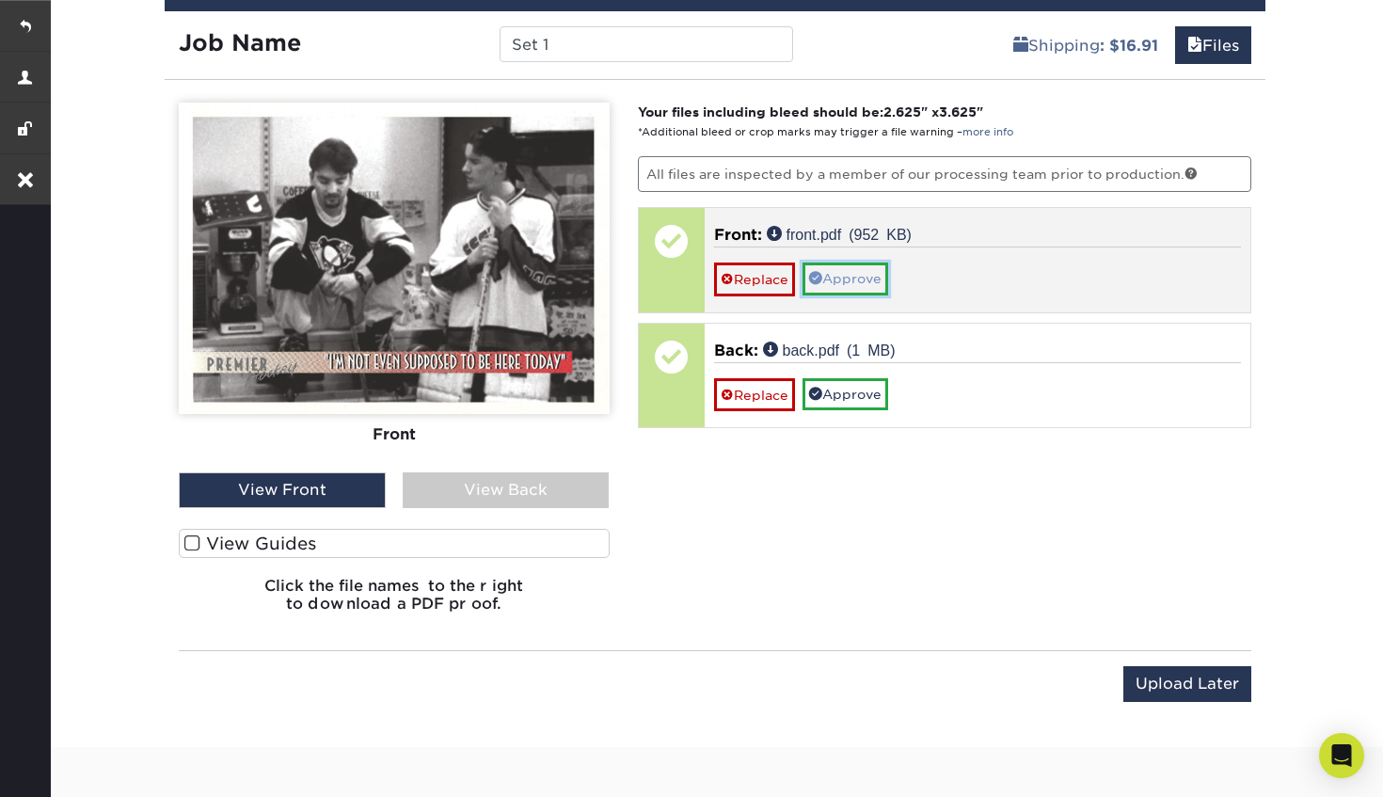
click at [860, 281] on link "Approve" at bounding box center [845, 278] width 86 height 32
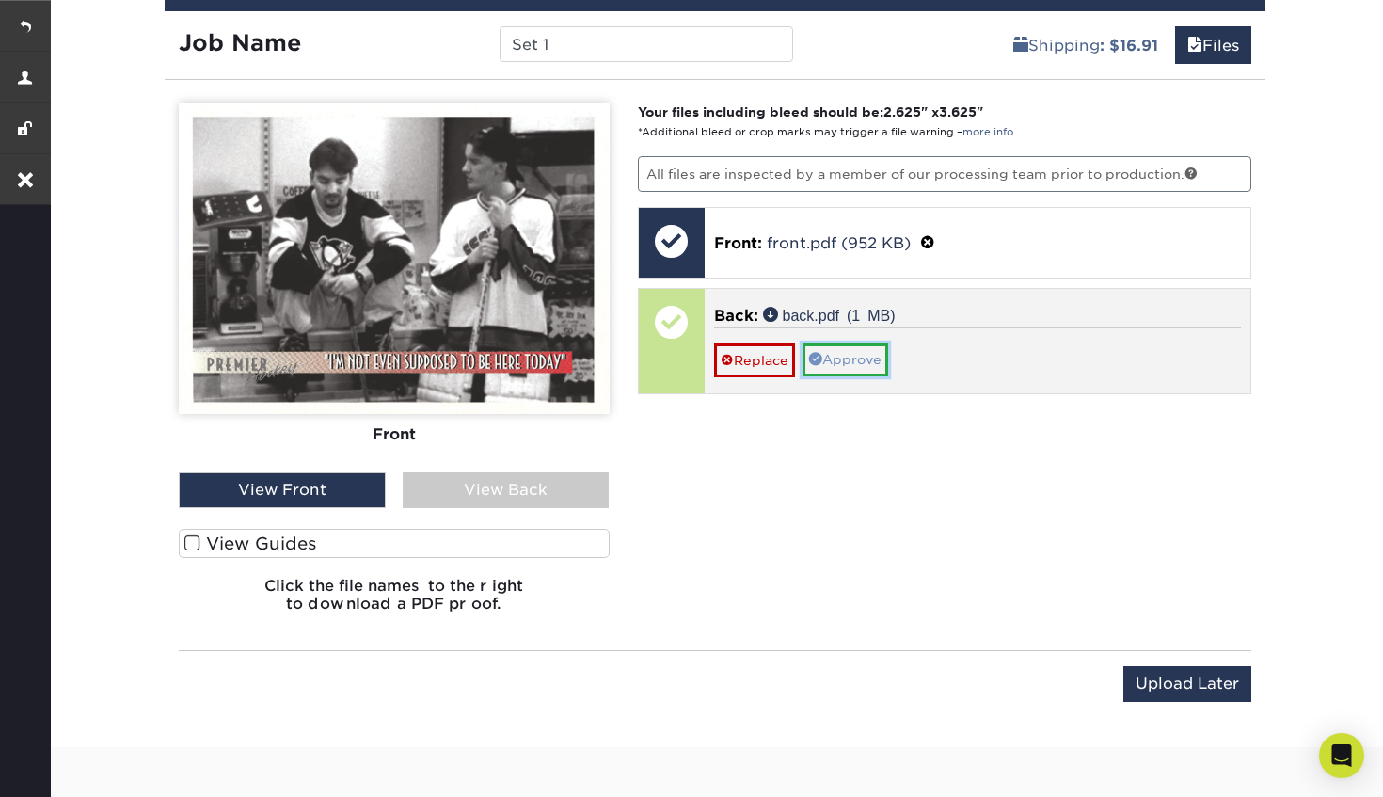
click at [849, 362] on link "Approve" at bounding box center [845, 359] width 86 height 32
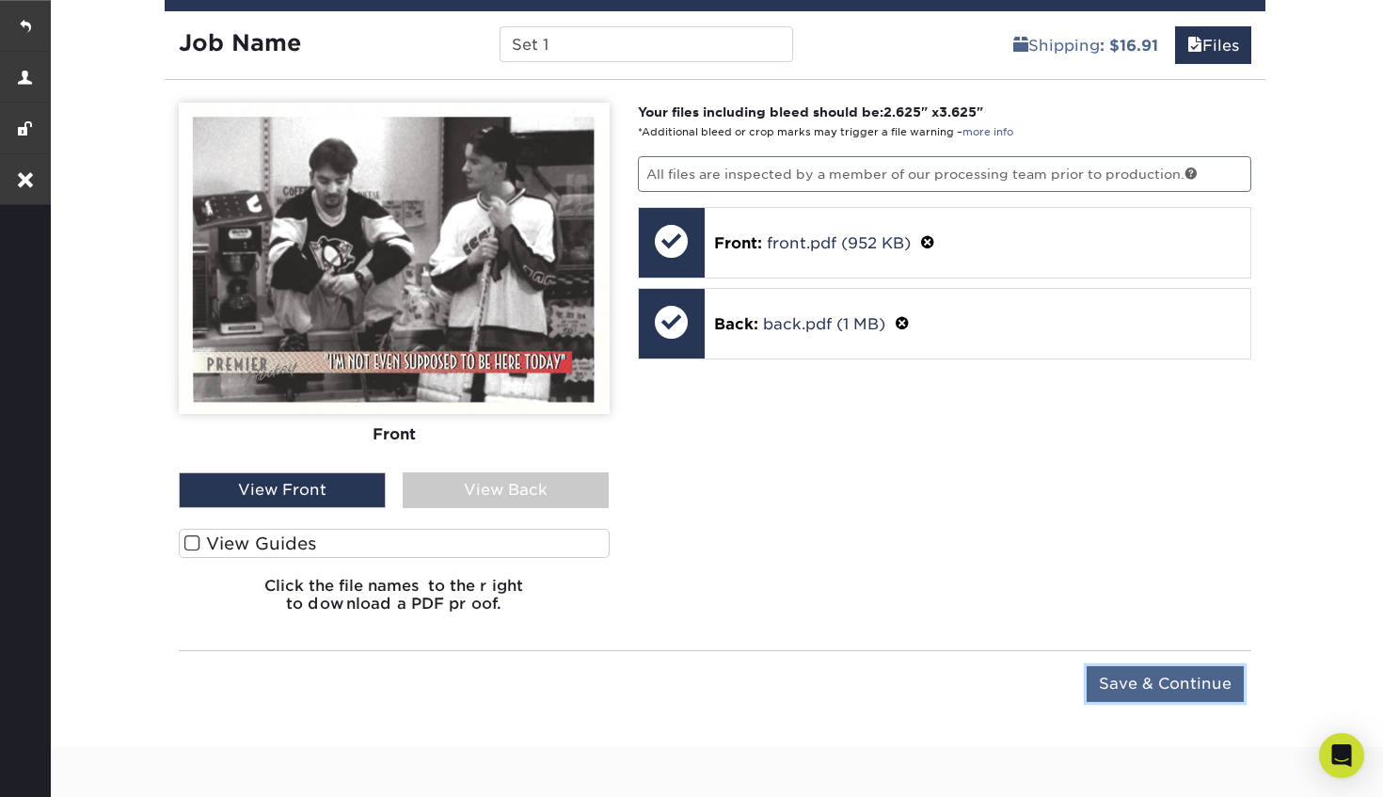
click at [1156, 688] on input "Save & Continue" at bounding box center [1164, 684] width 157 height 36
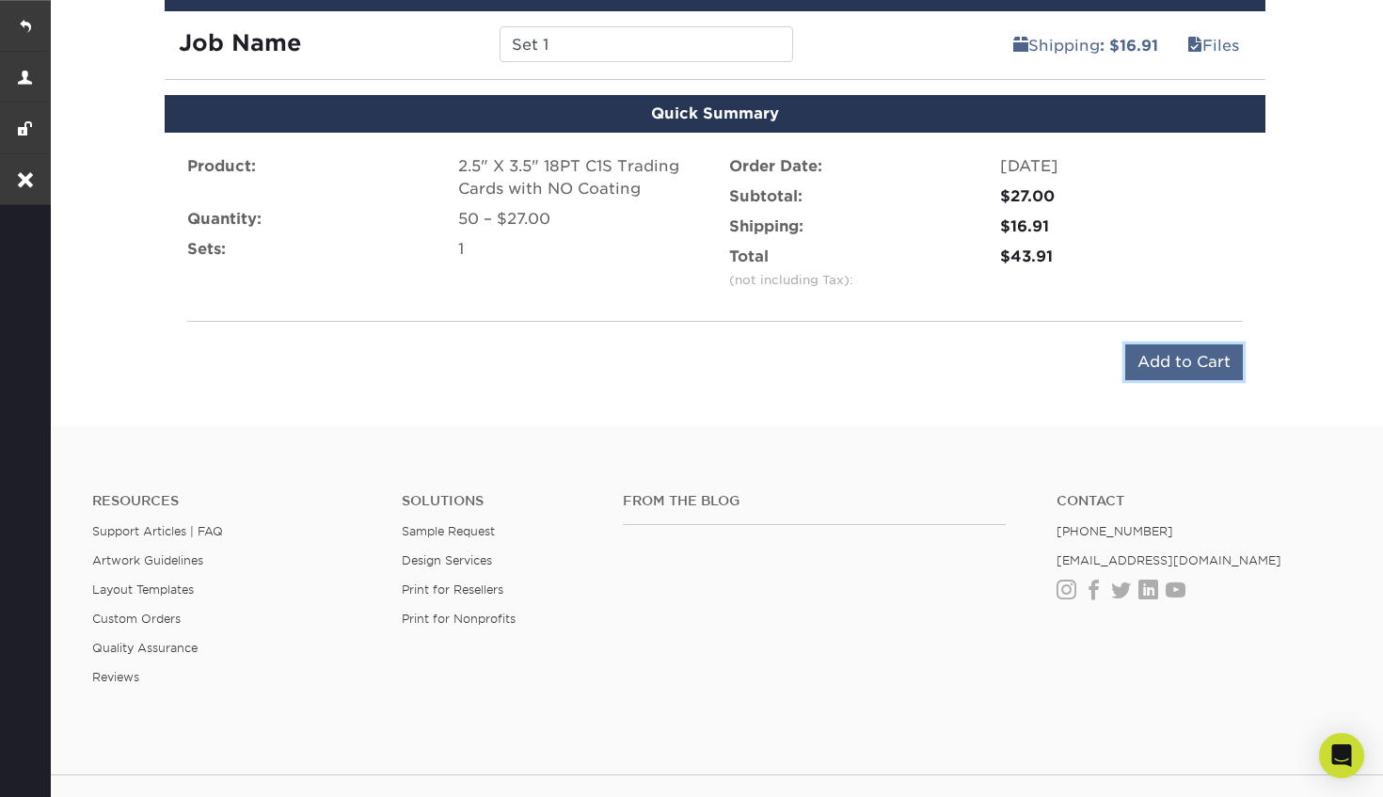
click at [1196, 360] on input "Add to Cart" at bounding box center [1184, 362] width 118 height 36
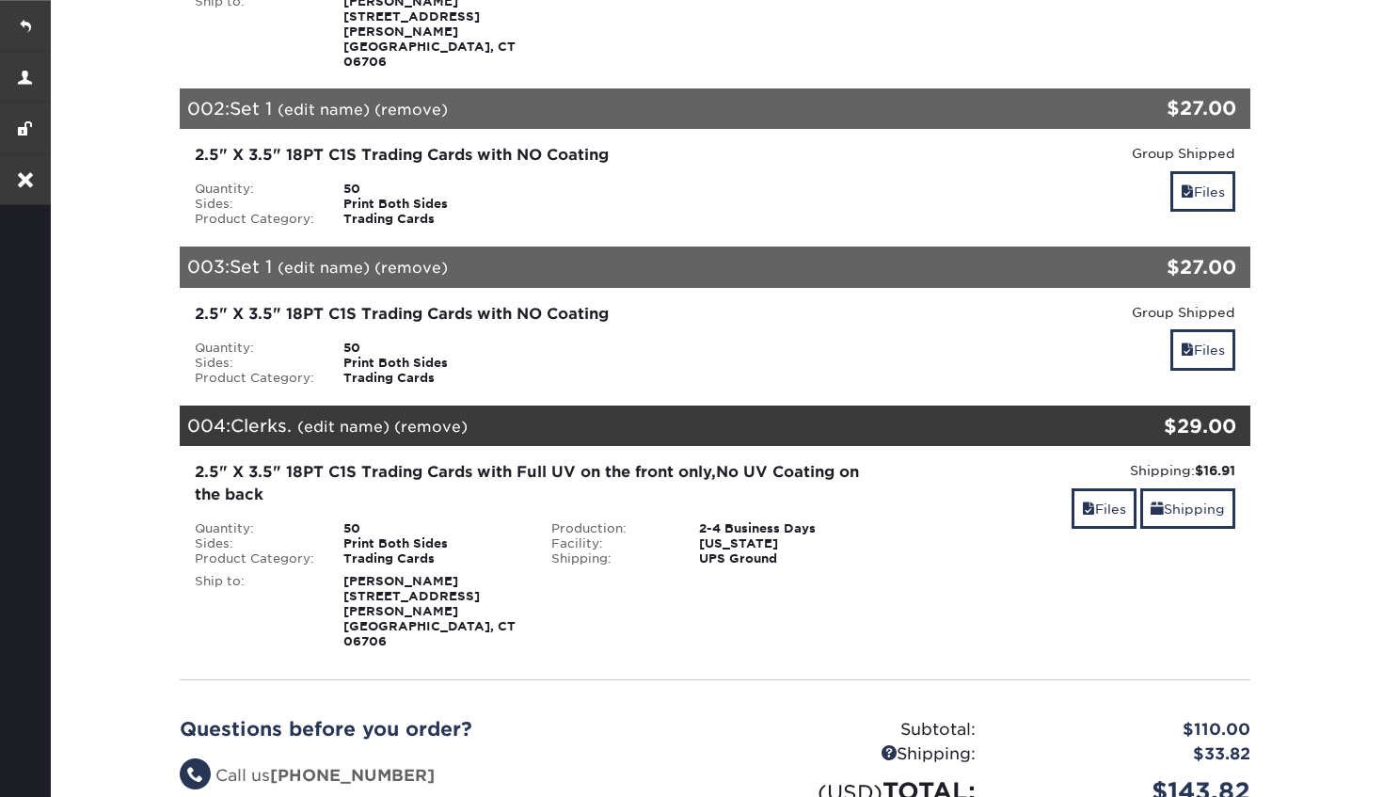
scroll to position [532, 0]
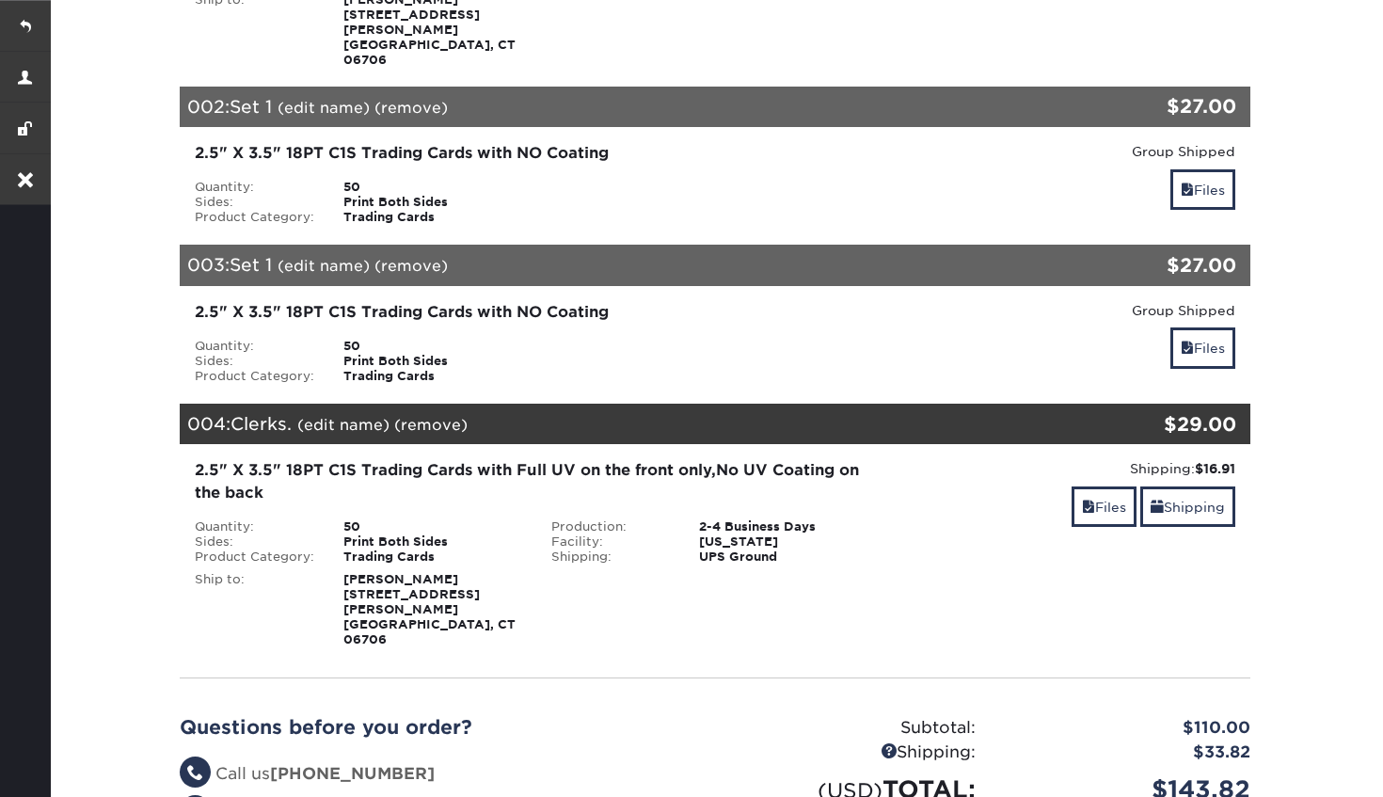
click at [430, 416] on link "(remove)" at bounding box center [430, 425] width 73 height 18
click at [785, 416] on link "Yes" at bounding box center [779, 425] width 26 height 18
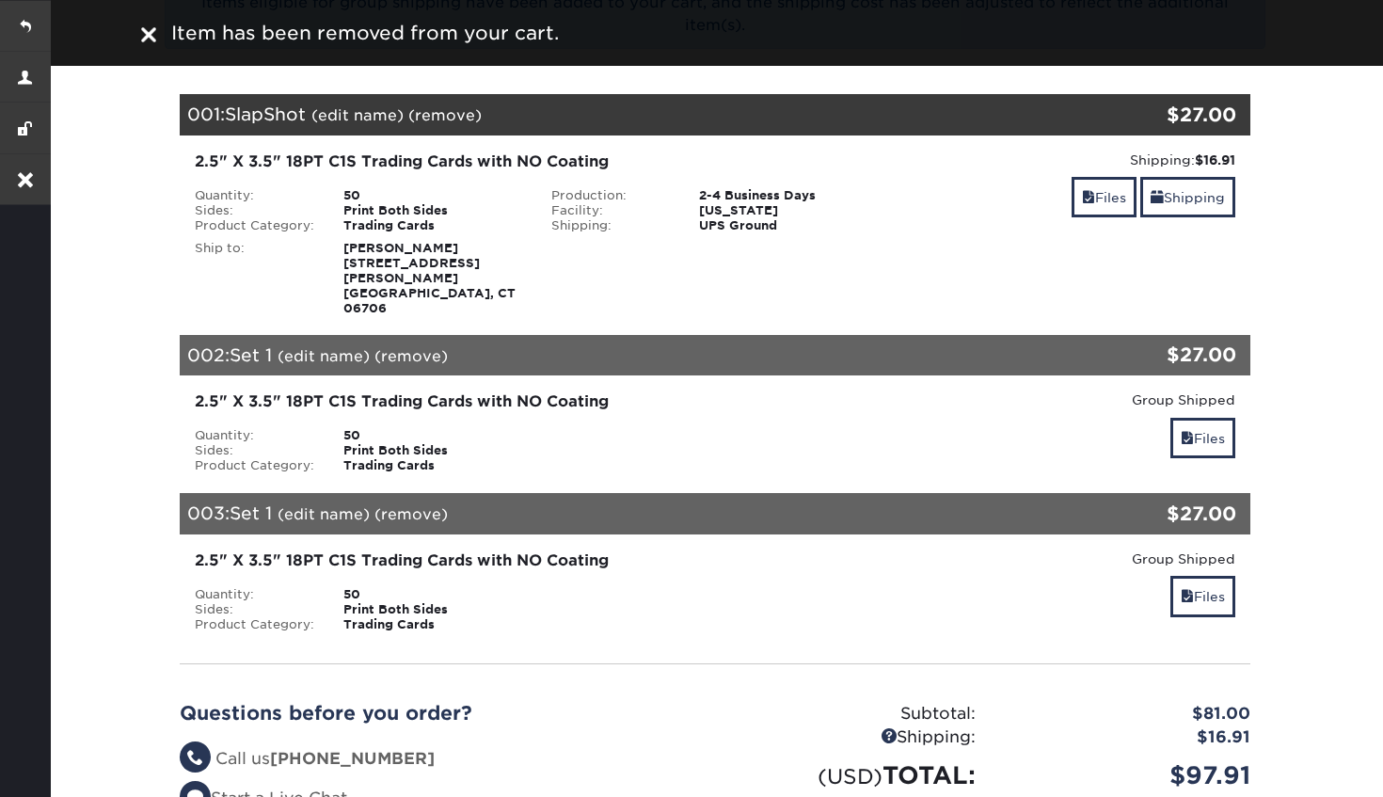
scroll to position [252, 0]
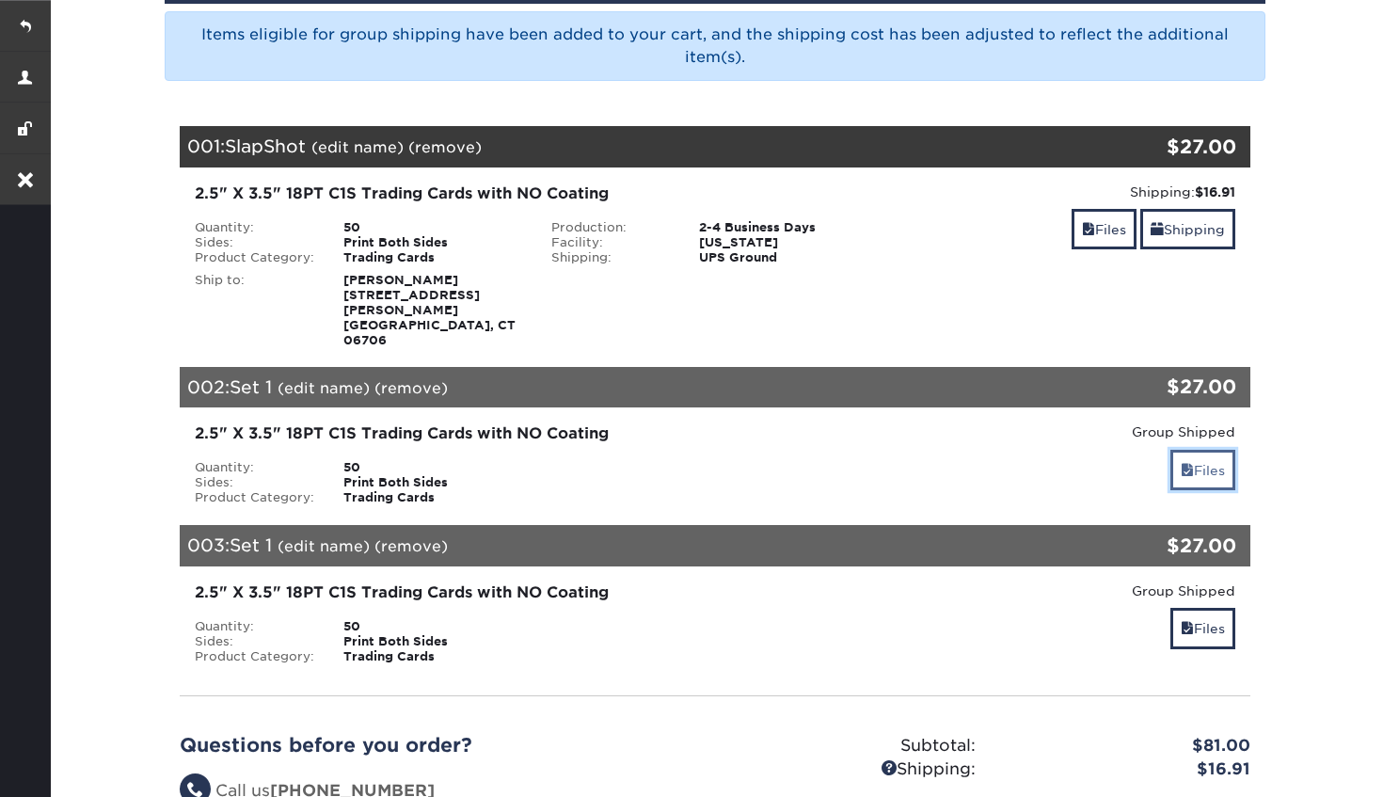
click at [1189, 450] on link "Files" at bounding box center [1202, 470] width 65 height 40
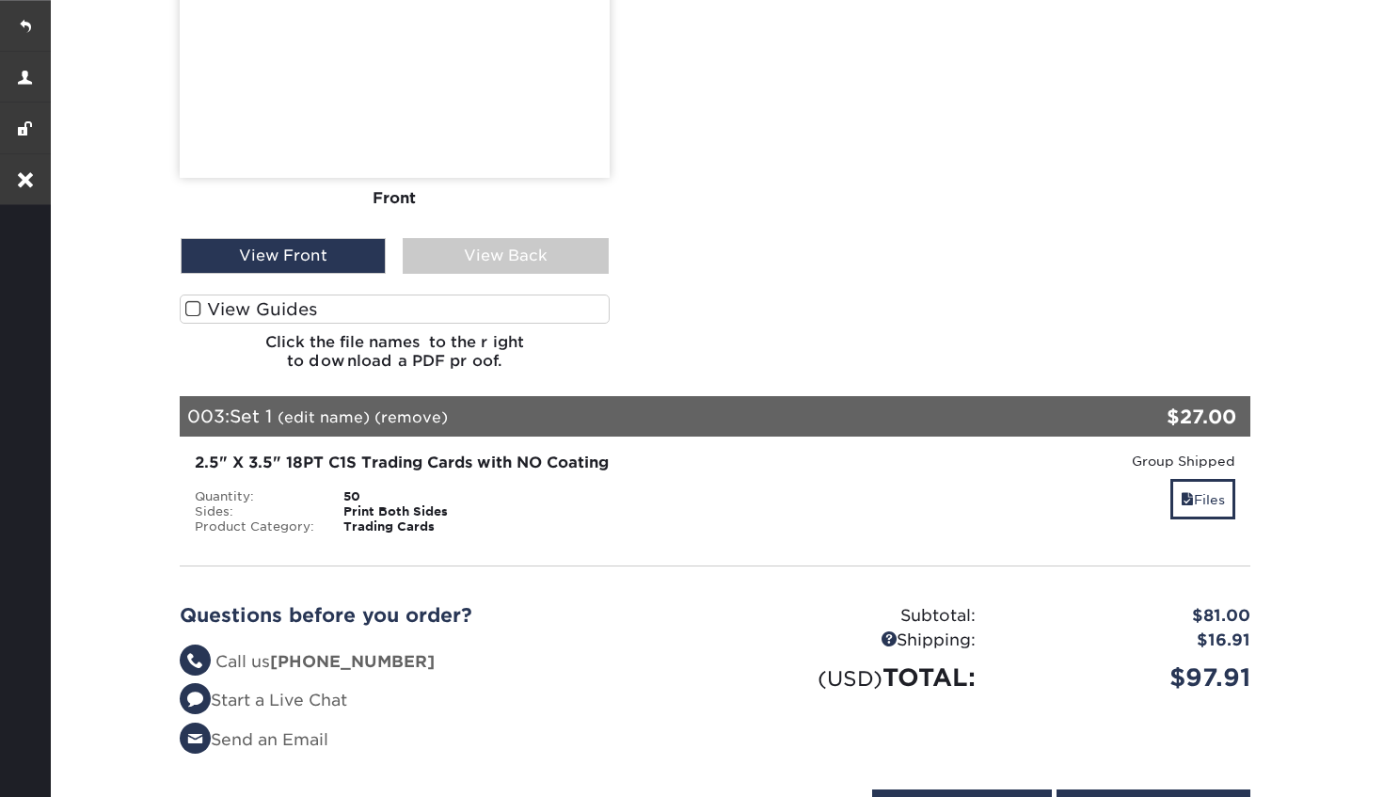
scroll to position [1235, 0]
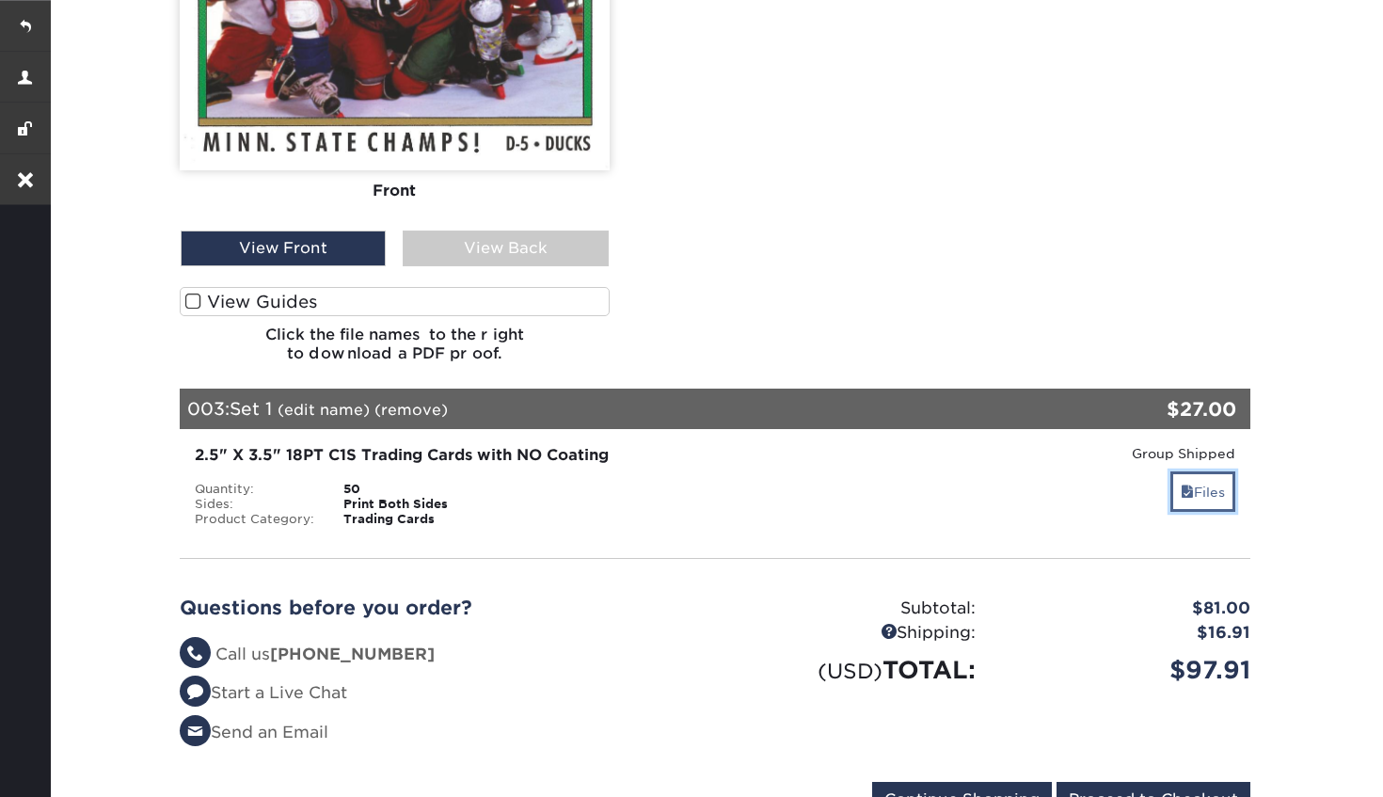
click at [1186, 471] on link "Files" at bounding box center [1202, 491] width 65 height 40
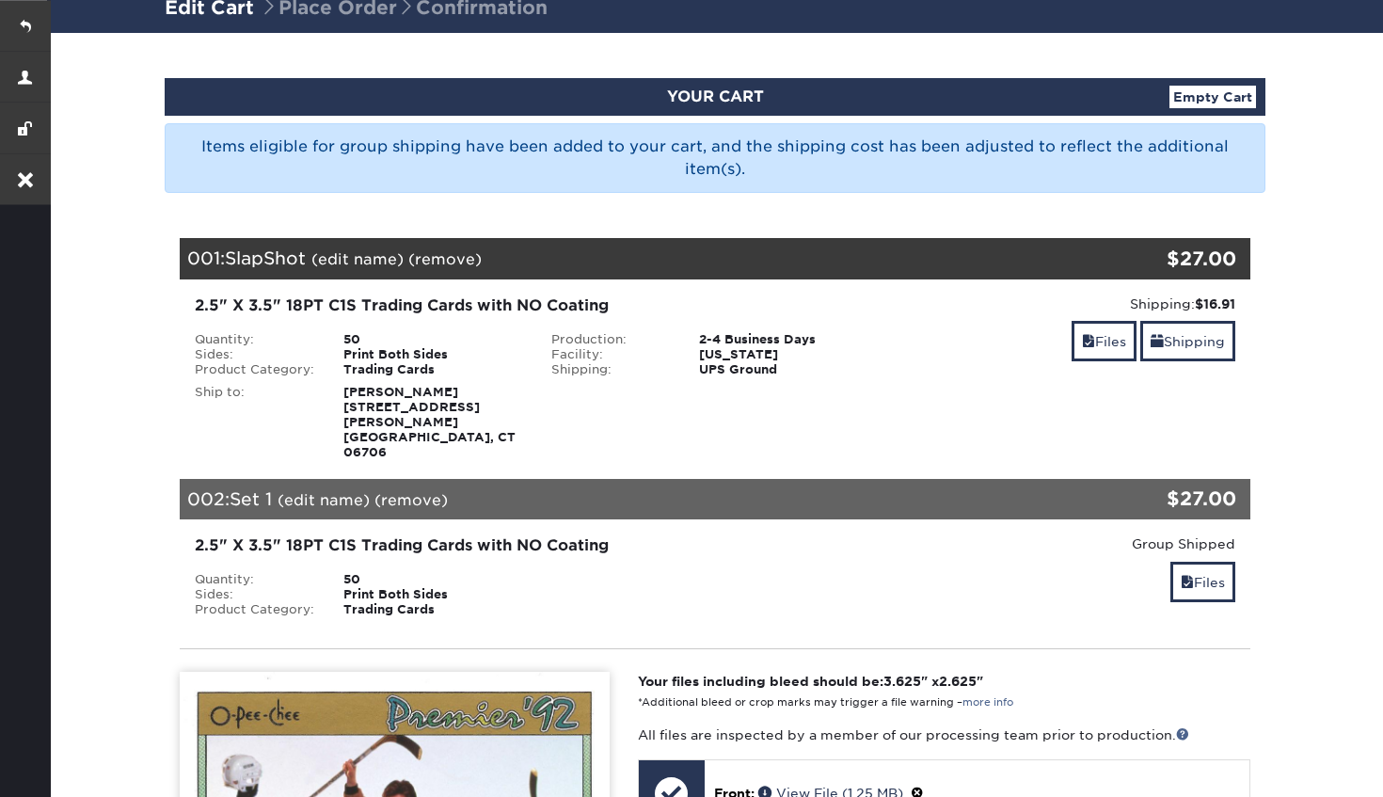
scroll to position [0, 0]
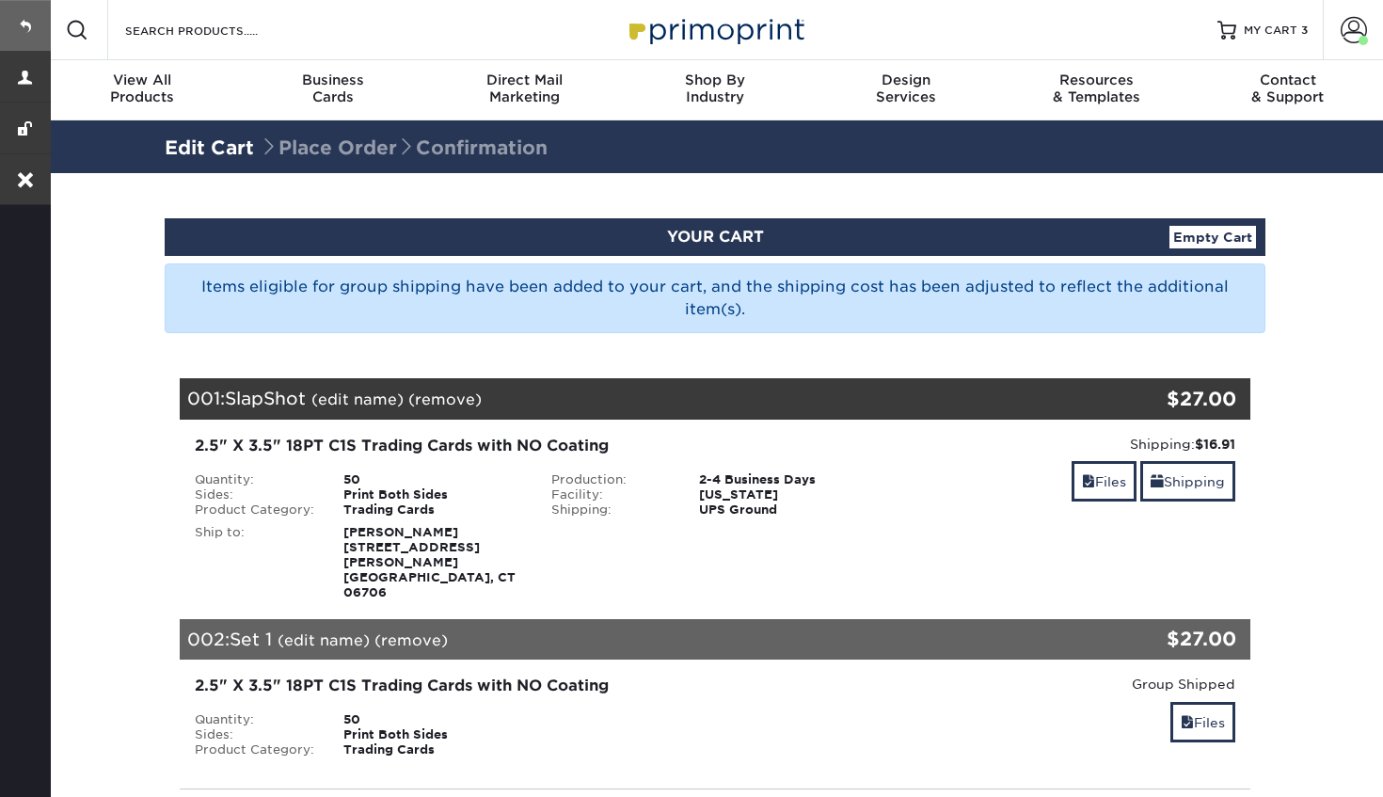
click at [24, 24] on link at bounding box center [25, 25] width 51 height 51
